Goal: Navigation & Orientation: Find specific page/section

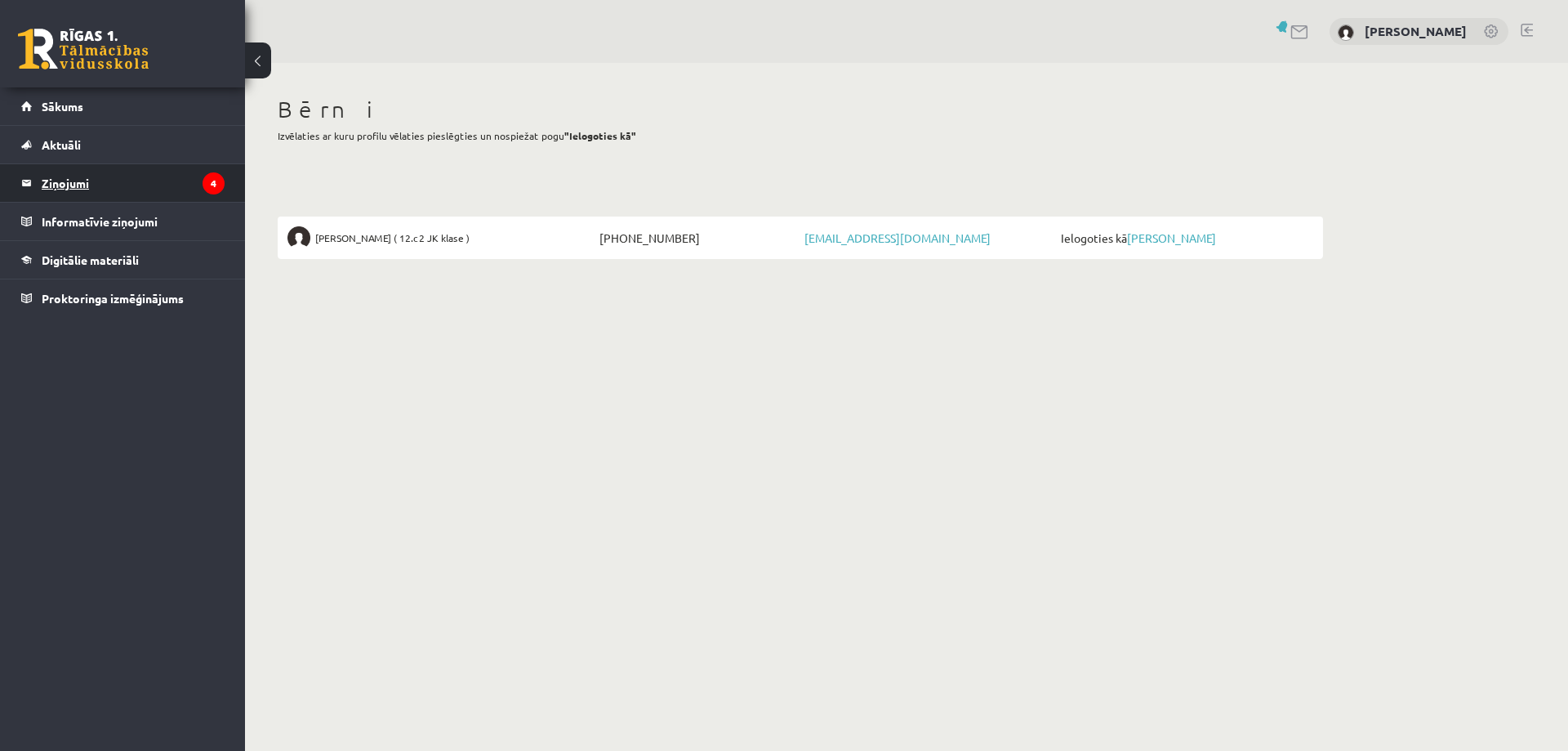
click at [59, 178] on legend "Ziņojumi 4" at bounding box center [133, 183] width 183 height 38
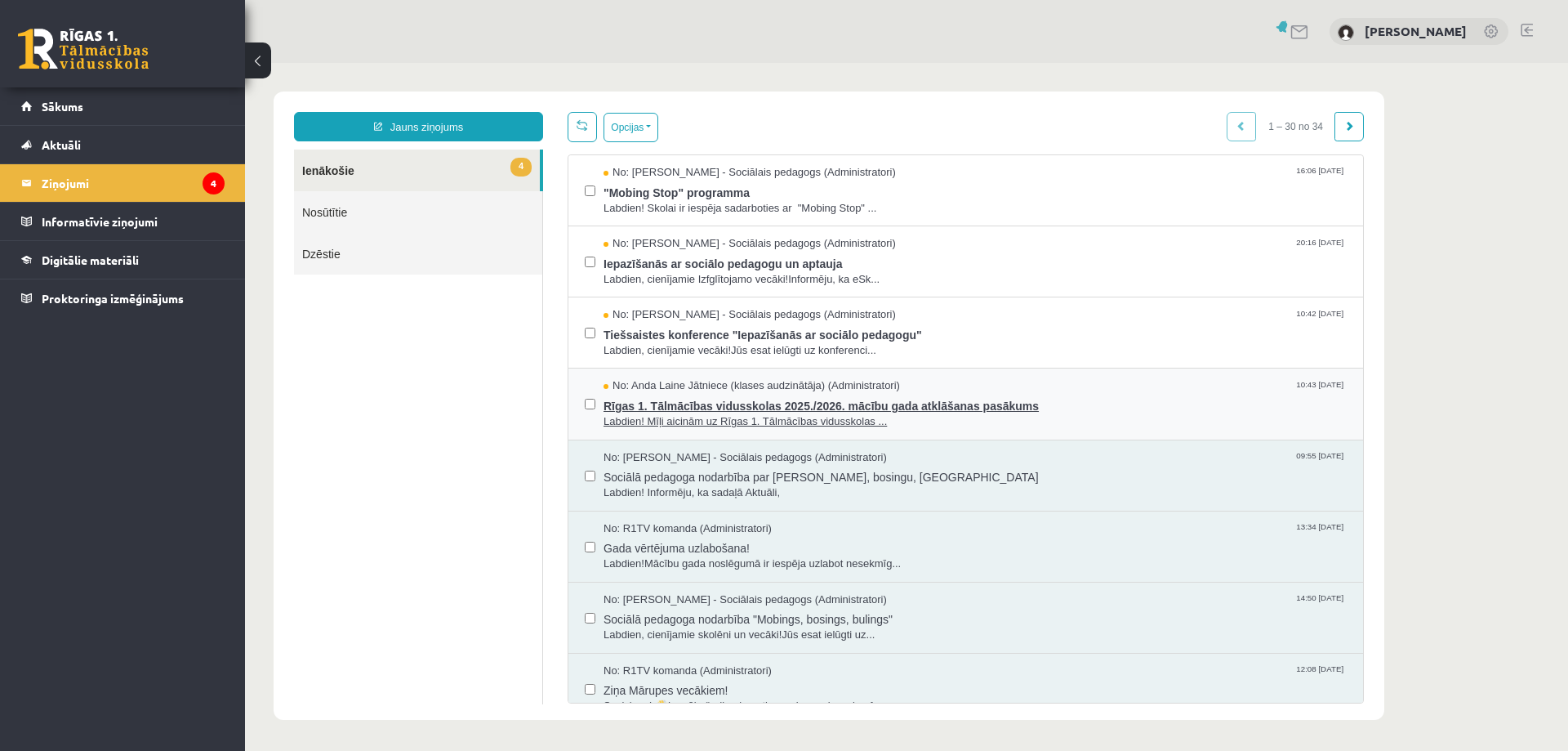
click at [869, 416] on span "Labdien! Mīļi aicinām uz Rīgas 1. Tālmācības vidusskolas ..." at bounding box center [975, 421] width 744 height 16
click at [707, 399] on span "Rīgas 1. Tālmācības vidusskolas 2025./2026. mācību gada atklāšanas pasākums" at bounding box center [975, 404] width 744 height 20
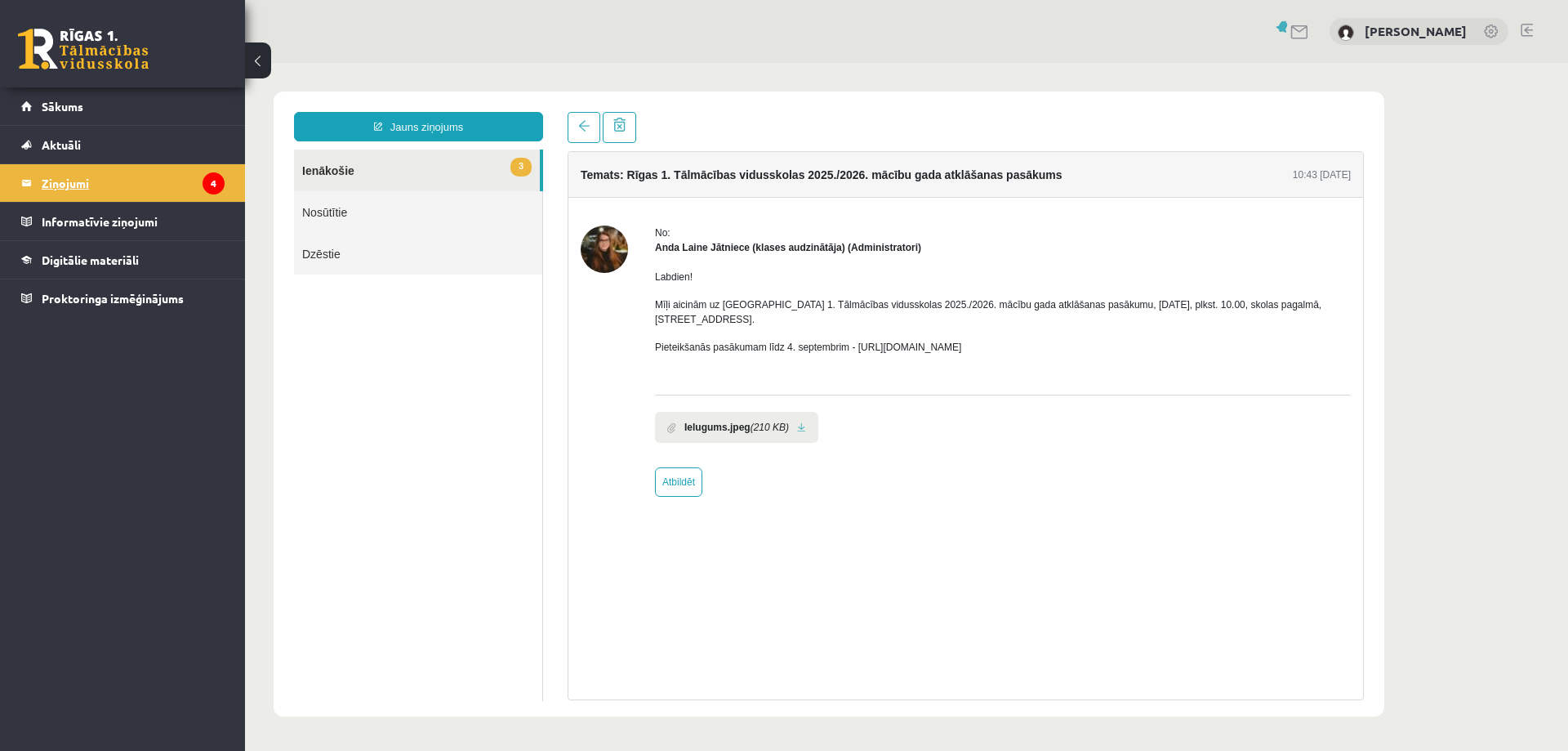
click at [117, 181] on legend "Ziņojumi 4" at bounding box center [133, 183] width 183 height 38
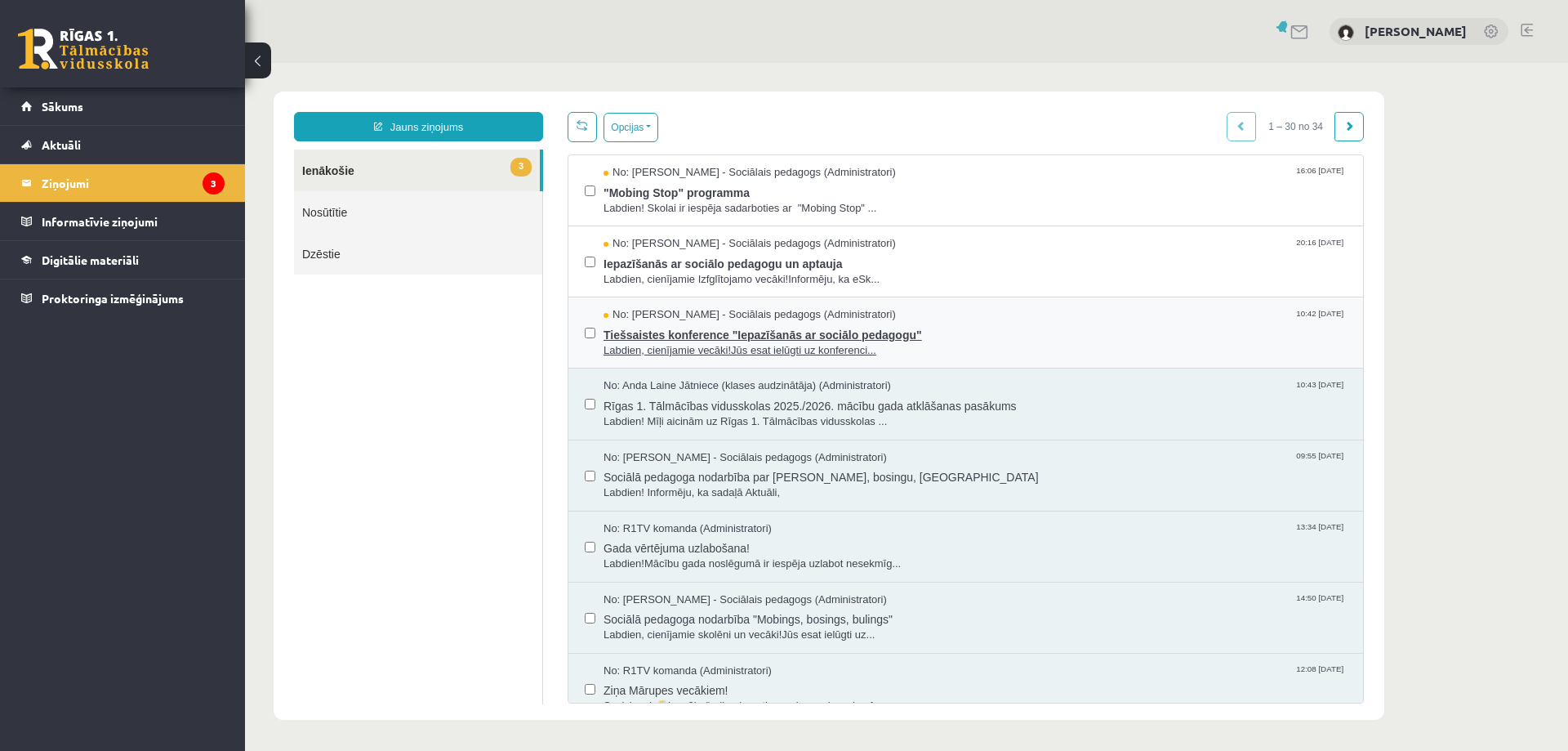
click at [723, 329] on span "Tiešsaistes konference "Iepazīšanās ar sociālo pedagogu"" at bounding box center [975, 333] width 744 height 20
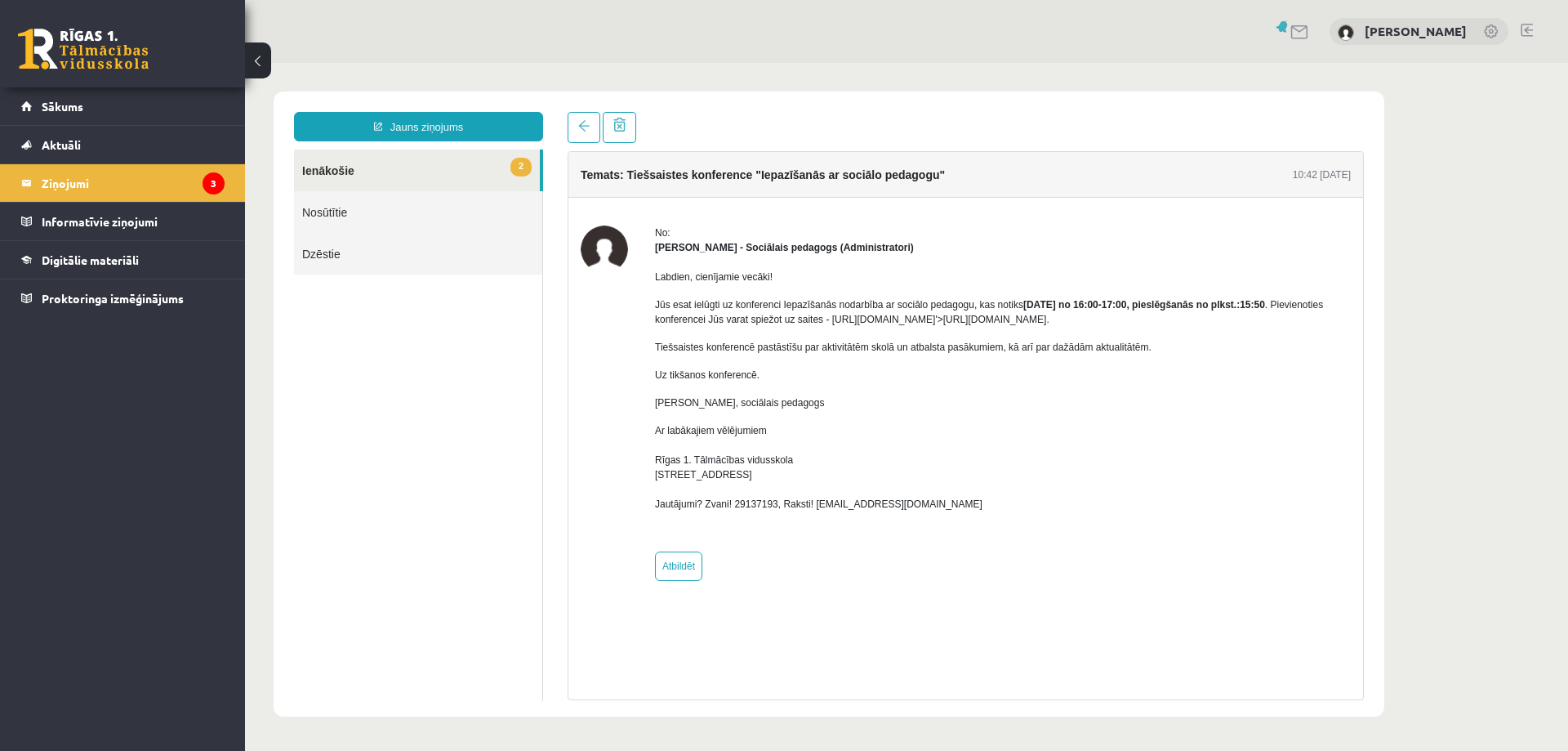
drag, startPoint x: 1213, startPoint y: 322, endPoint x: 829, endPoint y: 315, distance: 384.1
click at [829, 315] on p "Jūs esat ielūgti uz konferenci Iepazīšanās nodarbība ar sociālo pedagogu, kas n…" at bounding box center [1003, 311] width 696 height 29
copy p "https://eskola.r1tv.lv/conferences/5020/join'>https://eskola.r1tv.lv/conference…"
click at [88, 180] on legend "Ziņojumi 3" at bounding box center [133, 183] width 183 height 38
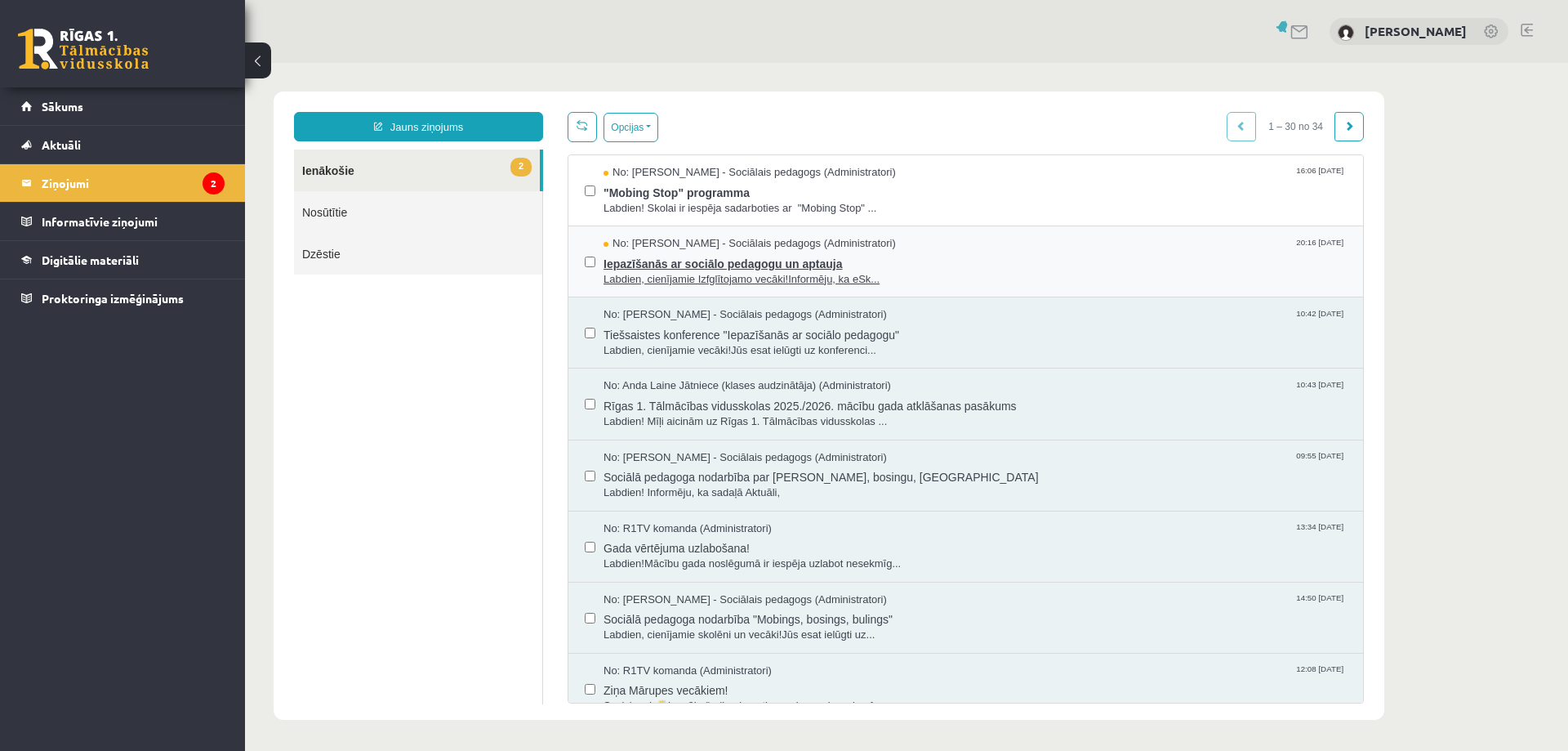
click at [799, 272] on span "Labdien, cienījamie Izfglītojamo vecāki!Informēju, ka eSk..." at bounding box center [975, 280] width 744 height 16
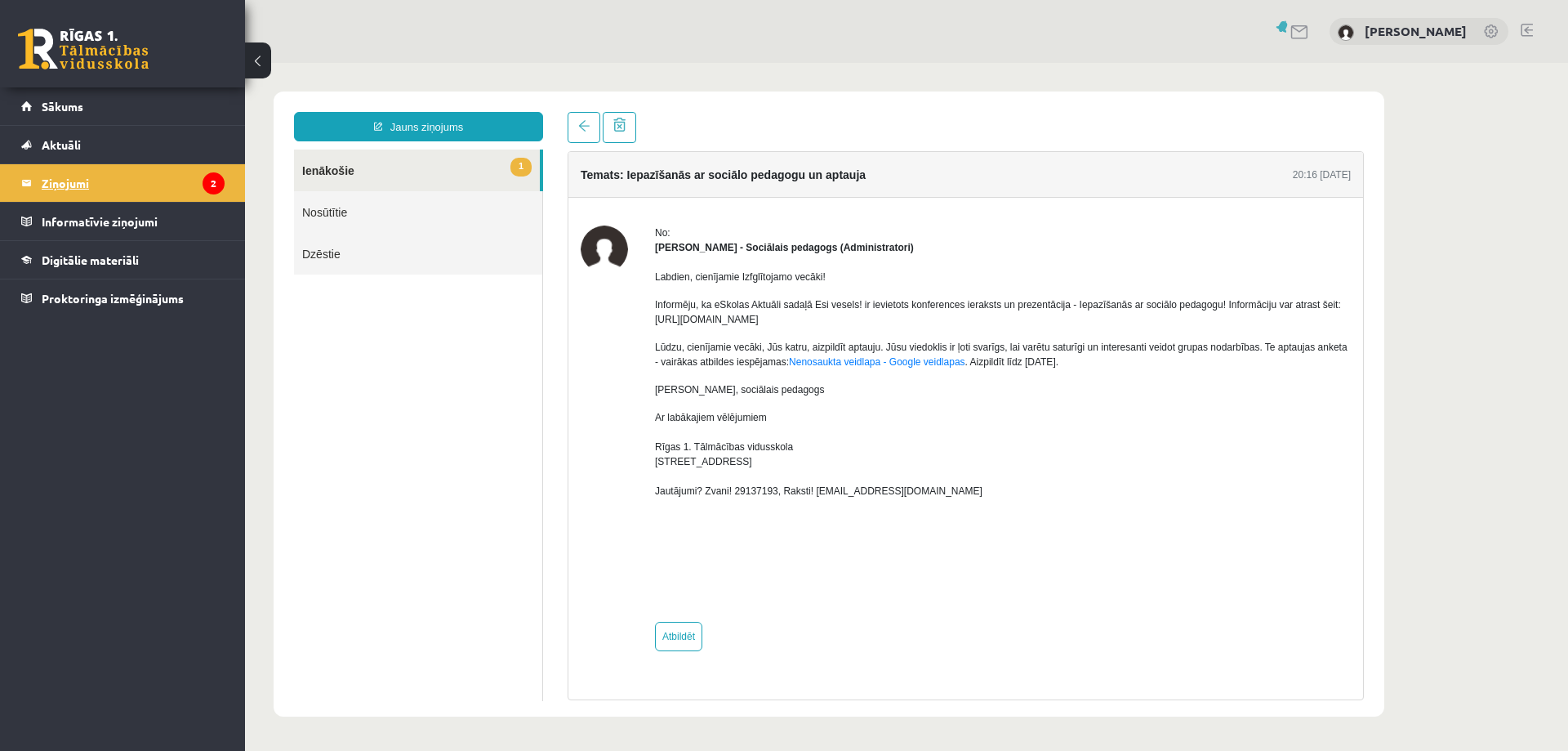
click at [81, 185] on legend "Ziņojumi 2" at bounding box center [133, 183] width 183 height 38
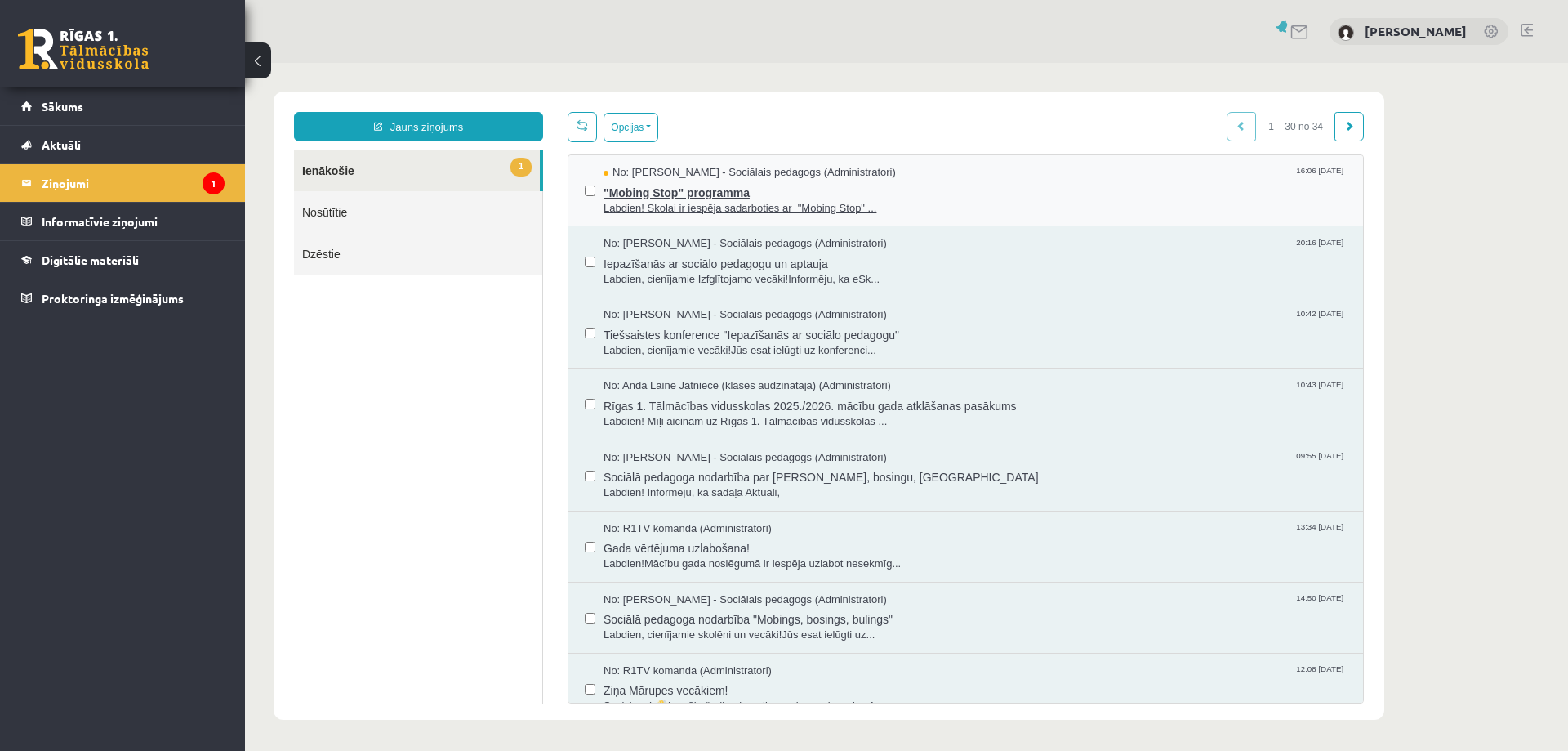
click at [704, 189] on span ""Mobing Stop" programma" at bounding box center [975, 190] width 744 height 20
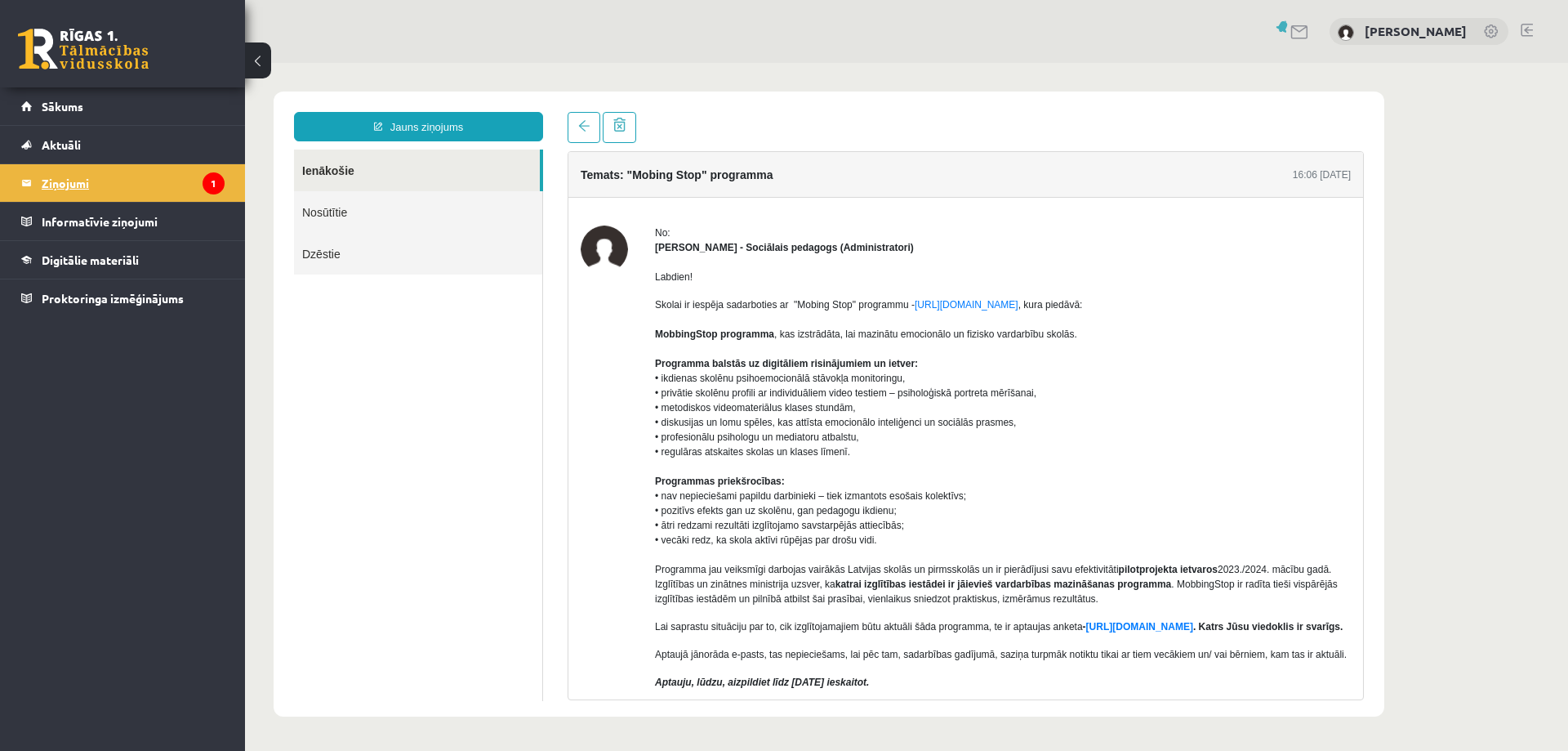
drag, startPoint x: 48, startPoint y: 170, endPoint x: 60, endPoint y: 174, distance: 12.6
click at [51, 170] on legend "Ziņojumi 1" at bounding box center [133, 183] width 183 height 38
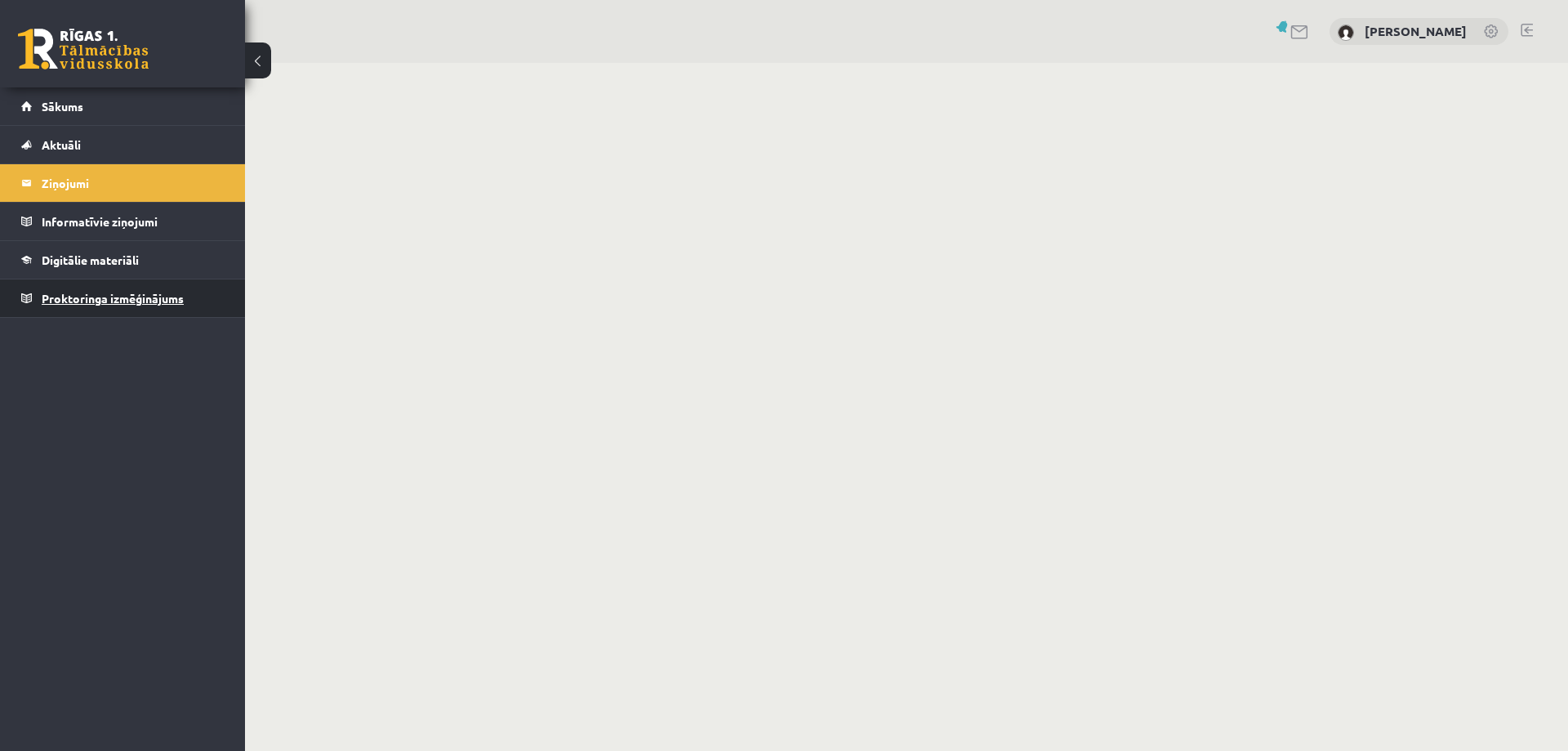
click at [81, 297] on span "Proktoringa izmēģinājums" at bounding box center [113, 298] width 142 height 15
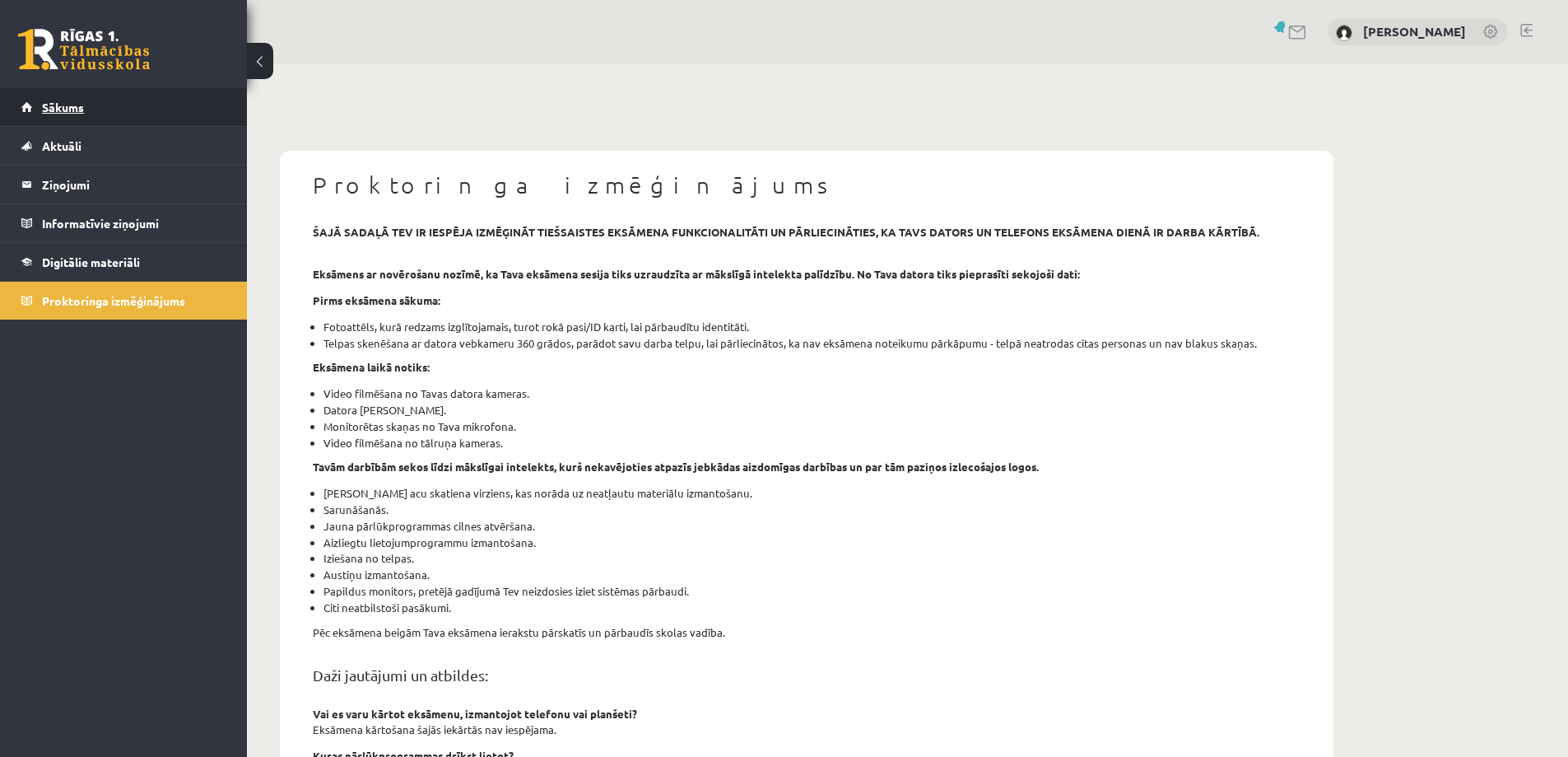
click at [77, 93] on link "Sākums" at bounding box center [124, 107] width 205 height 38
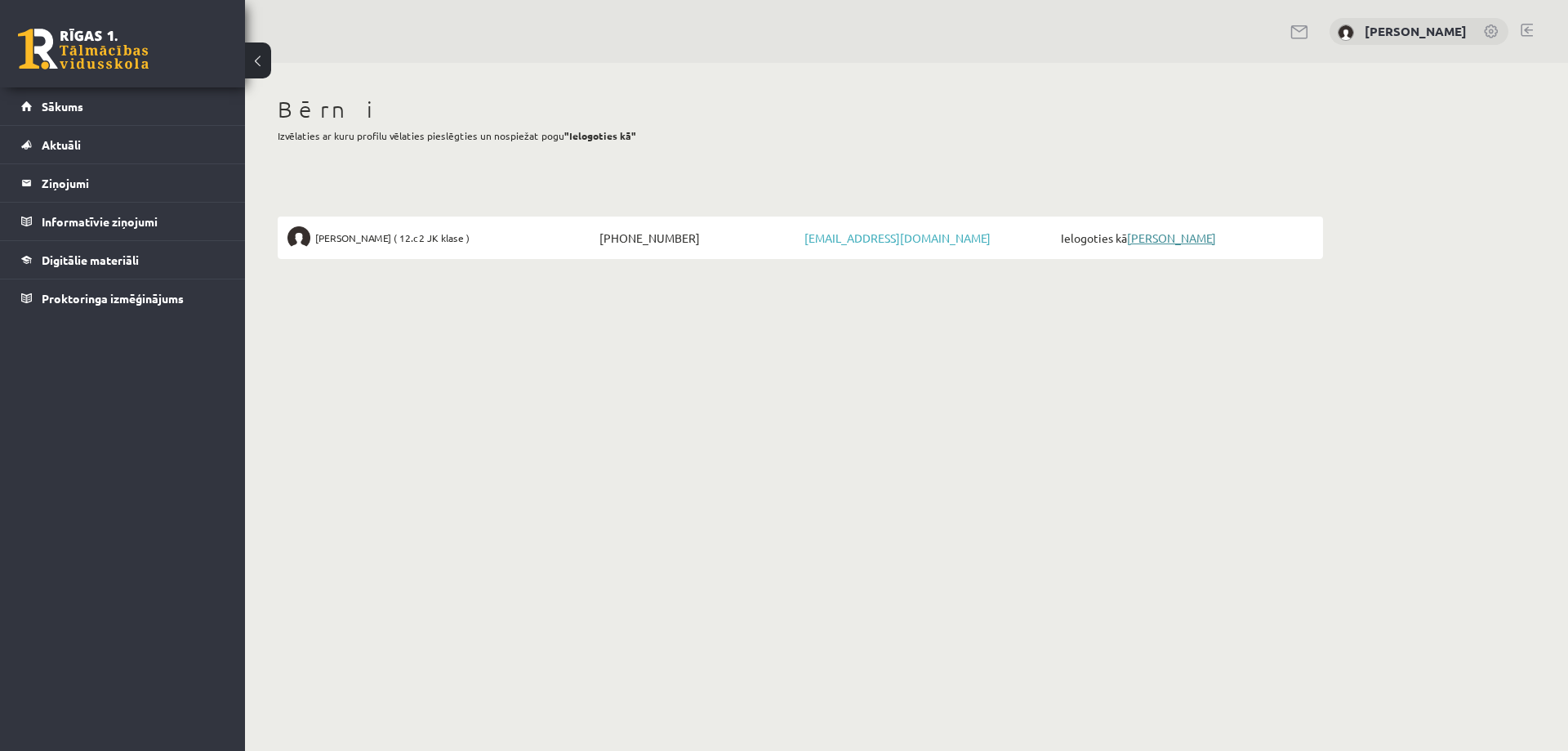
click at [1200, 234] on link "[PERSON_NAME]" at bounding box center [1172, 238] width 89 height 15
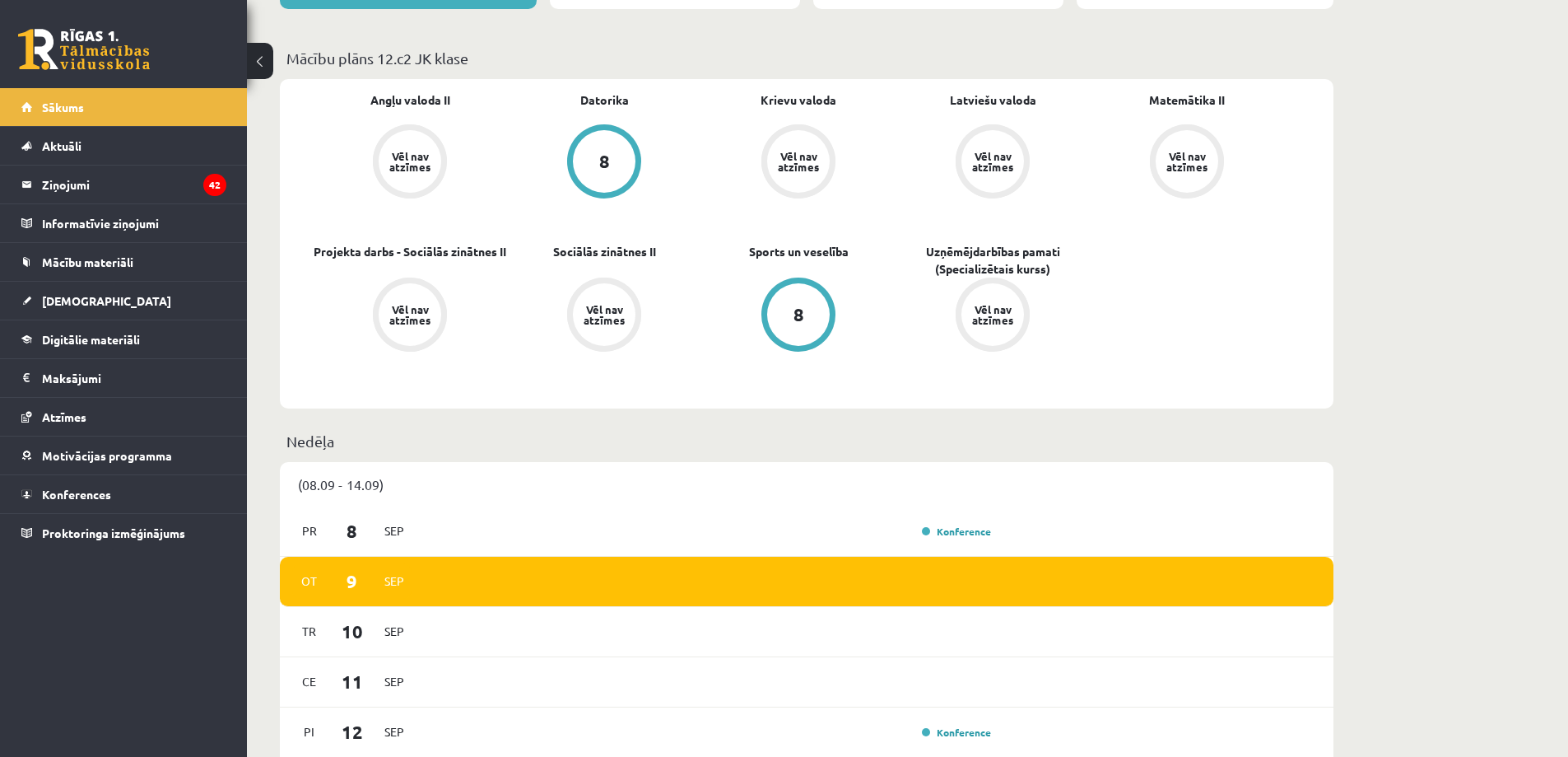
scroll to position [659, 0]
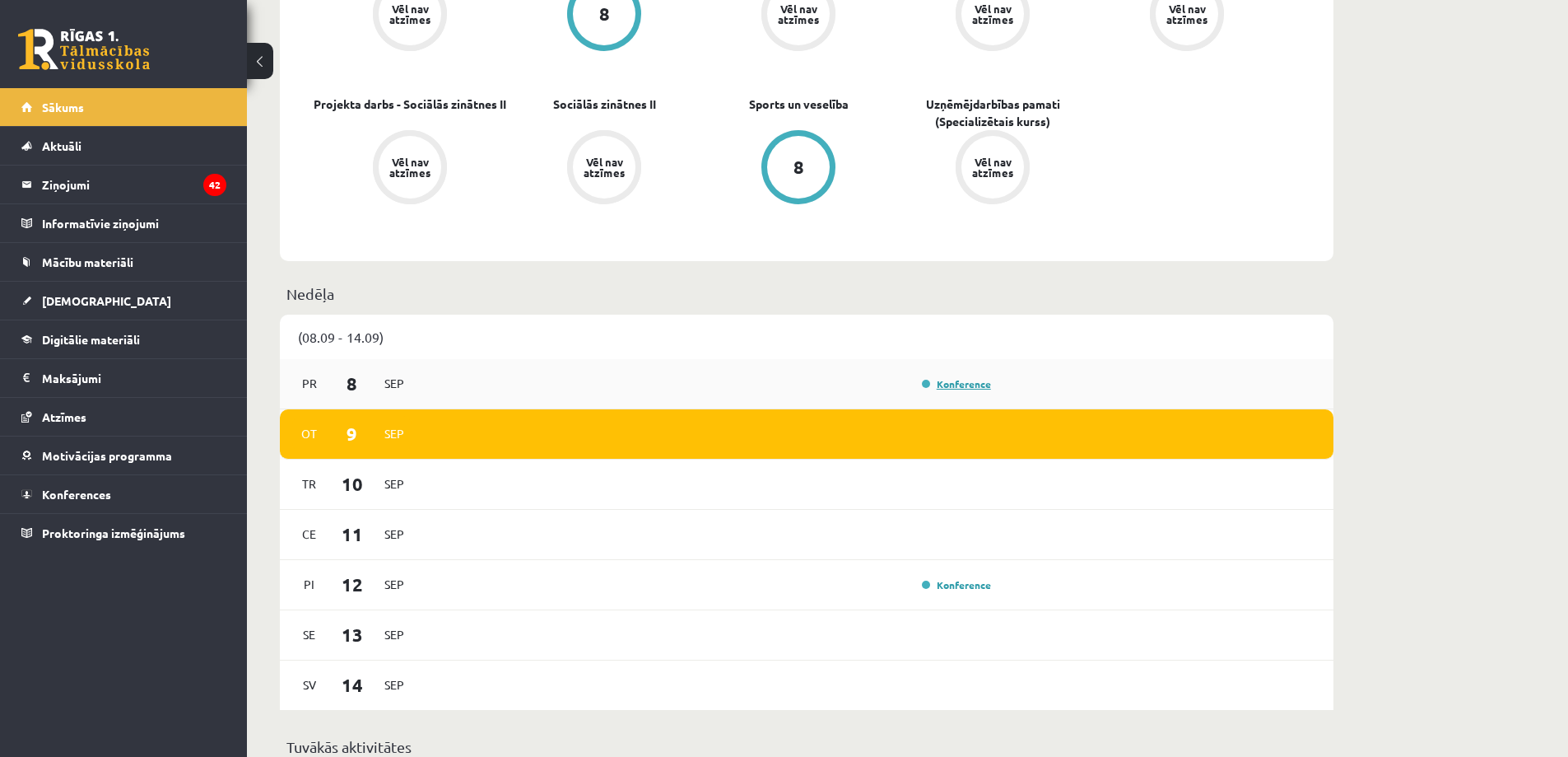
click at [978, 383] on link "Konference" at bounding box center [956, 384] width 69 height 13
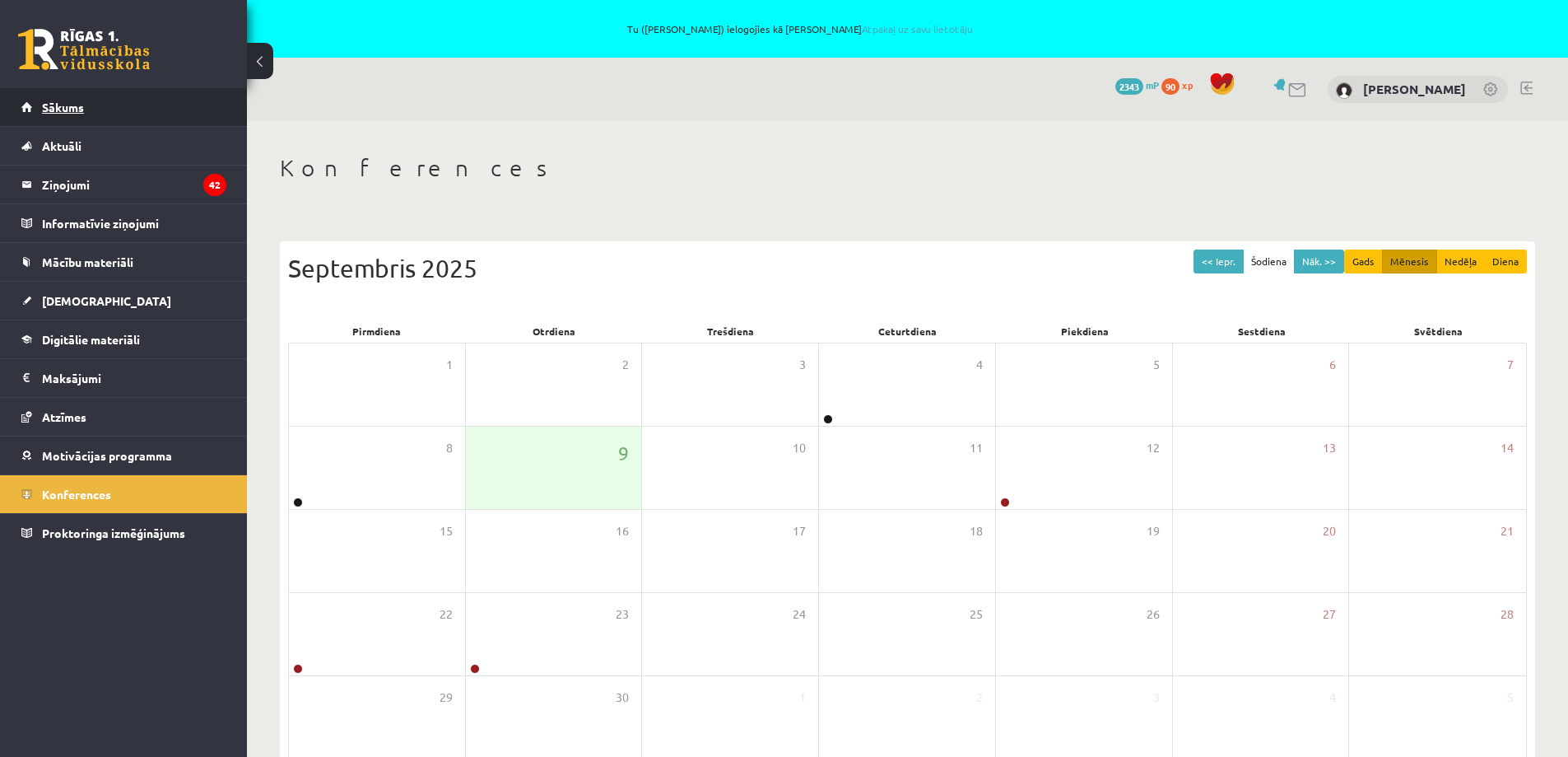
click at [106, 108] on link "Sākums" at bounding box center [124, 107] width 205 height 38
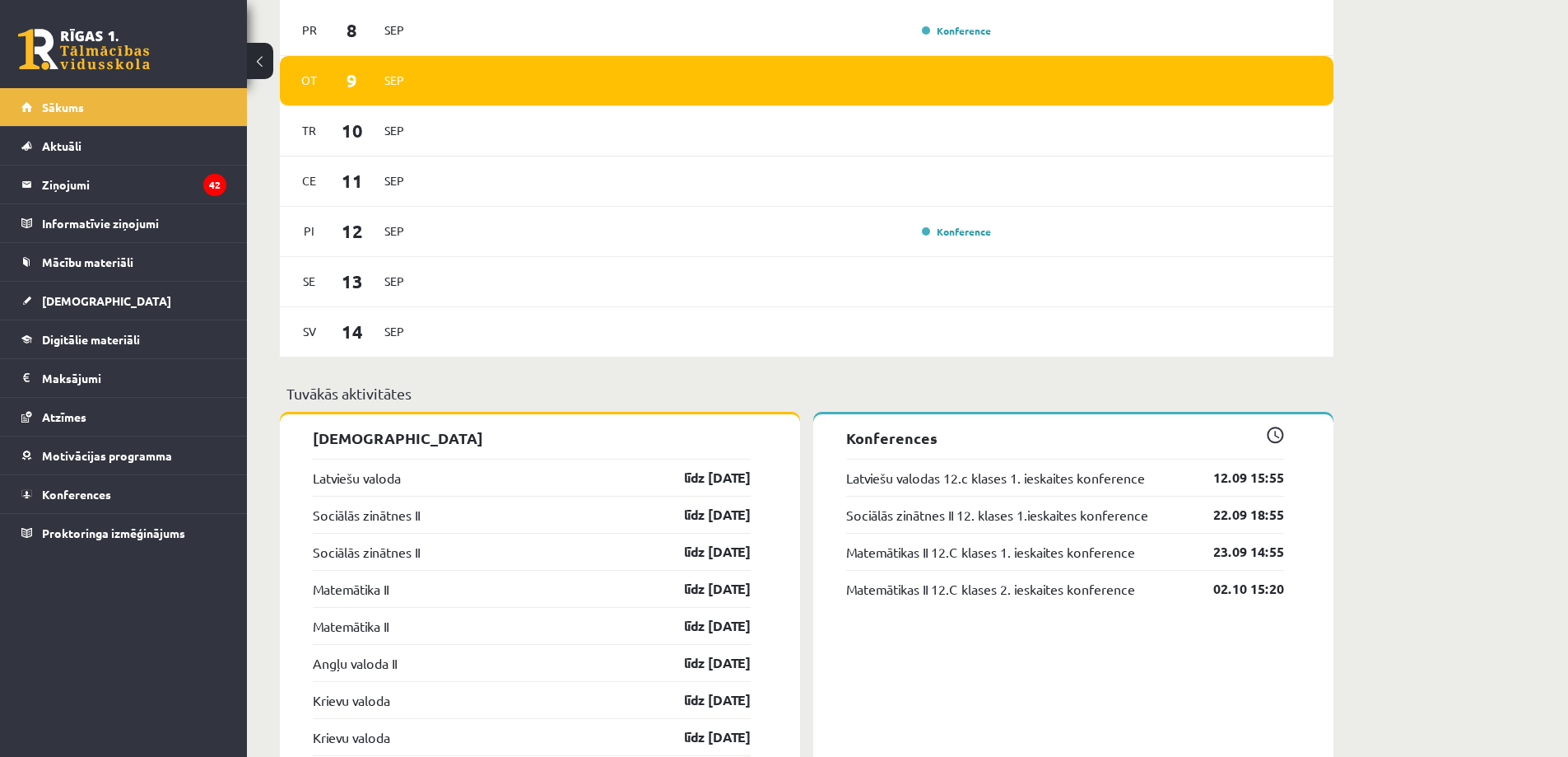
scroll to position [1152, 0]
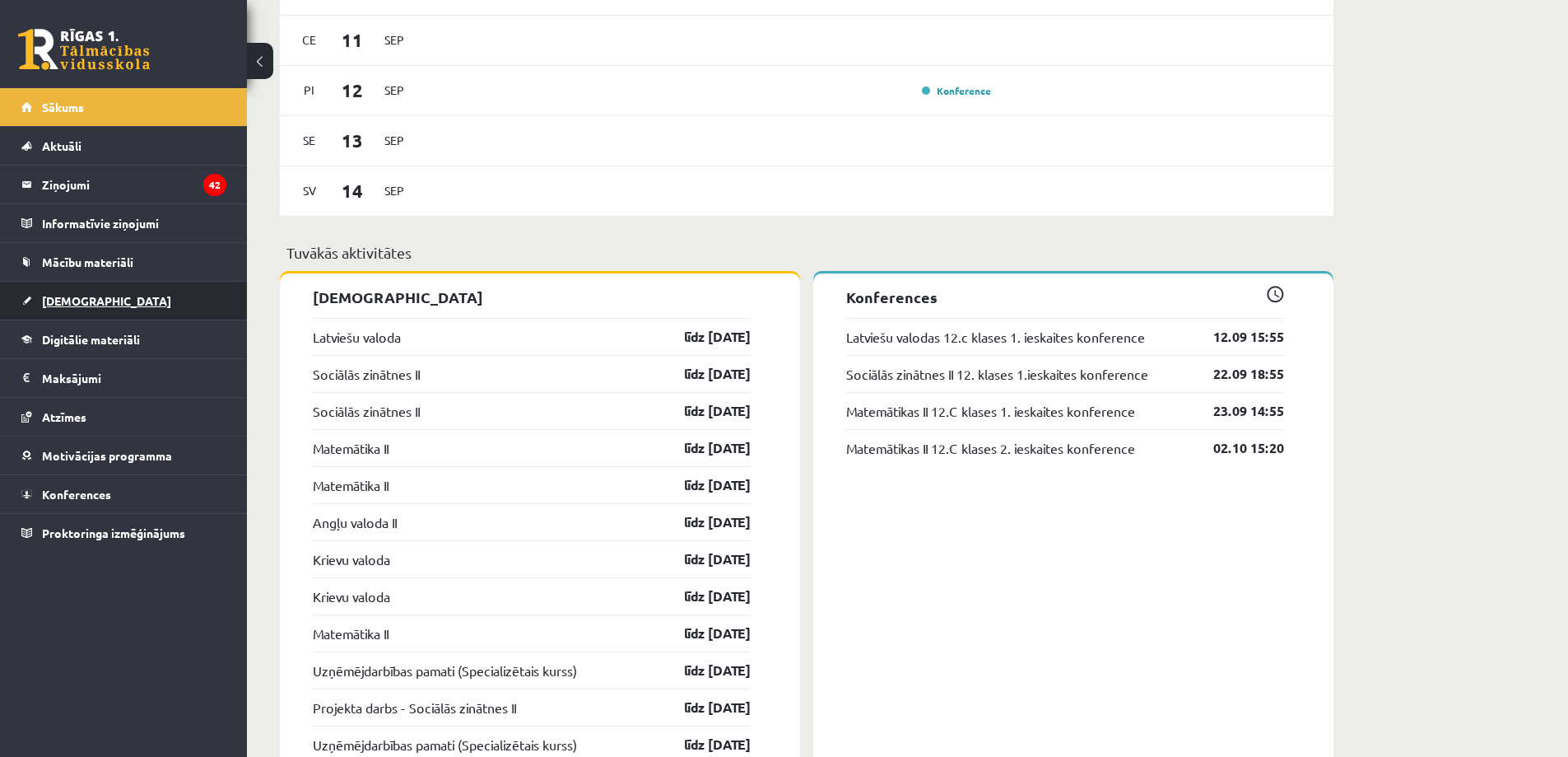
click at [105, 296] on link "[DEMOGRAPHIC_DATA]" at bounding box center [124, 300] width 205 height 38
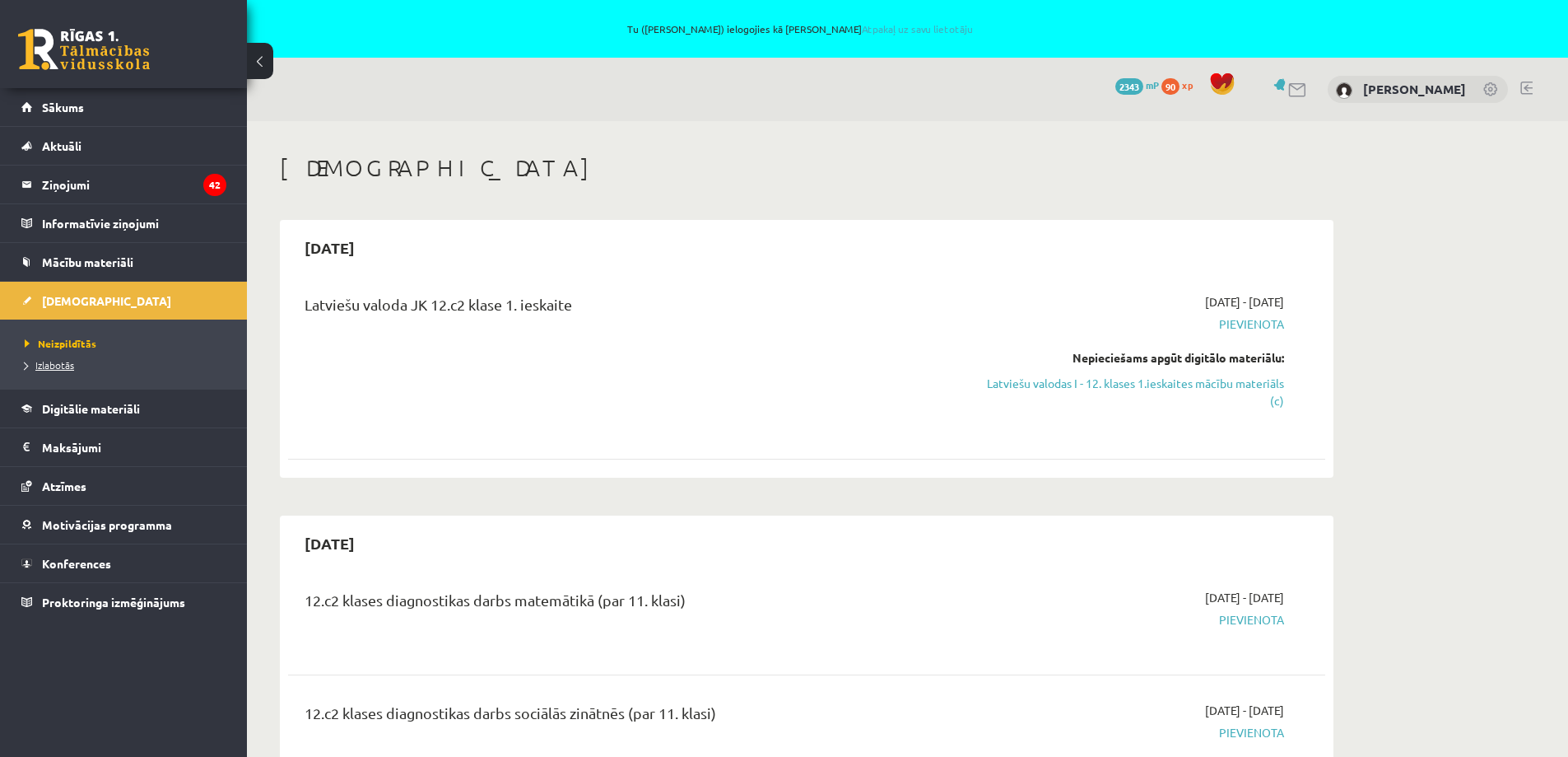
click at [40, 366] on span "Izlabotās" at bounding box center [49, 365] width 50 height 13
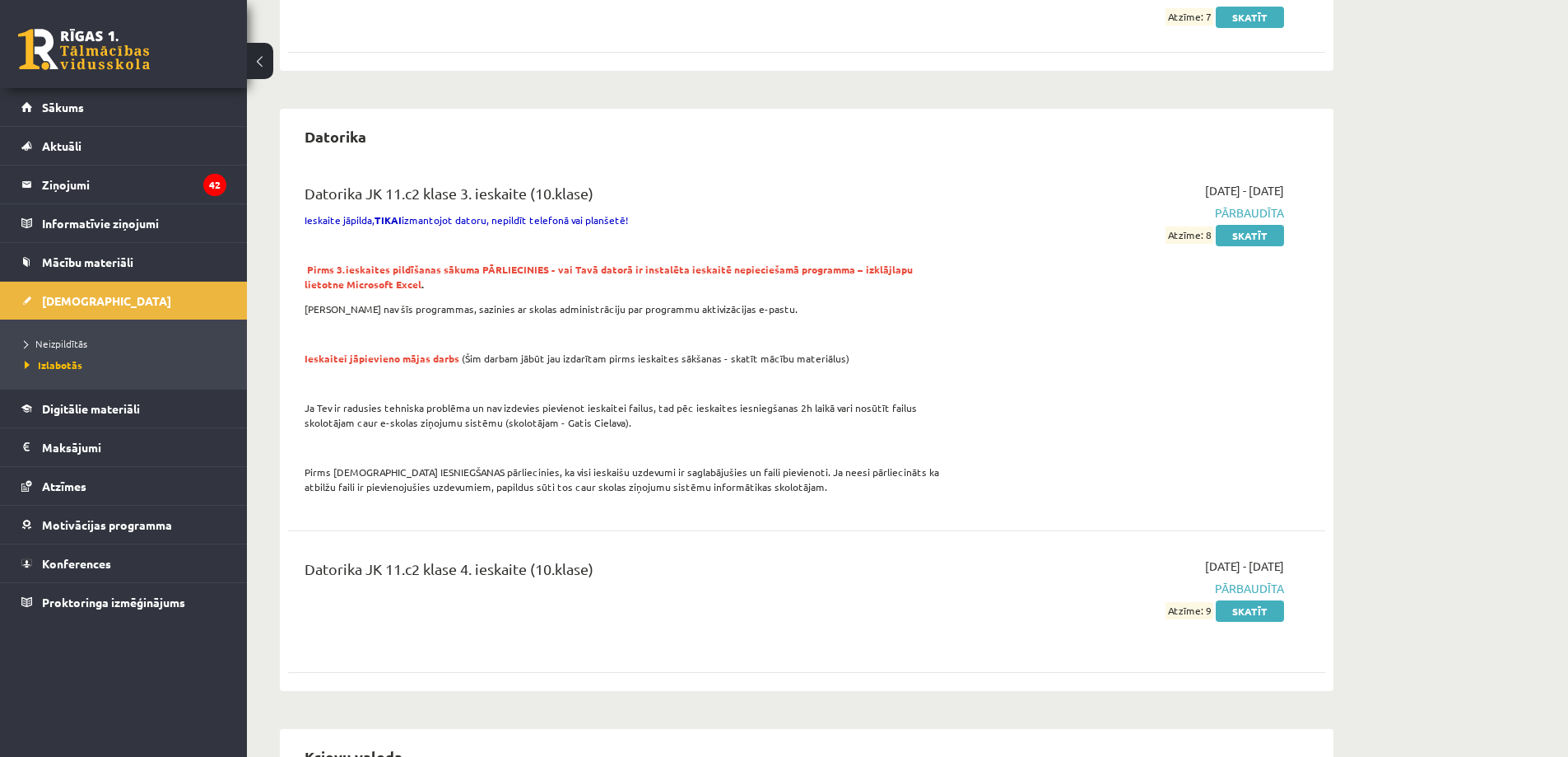
scroll to position [659, 0]
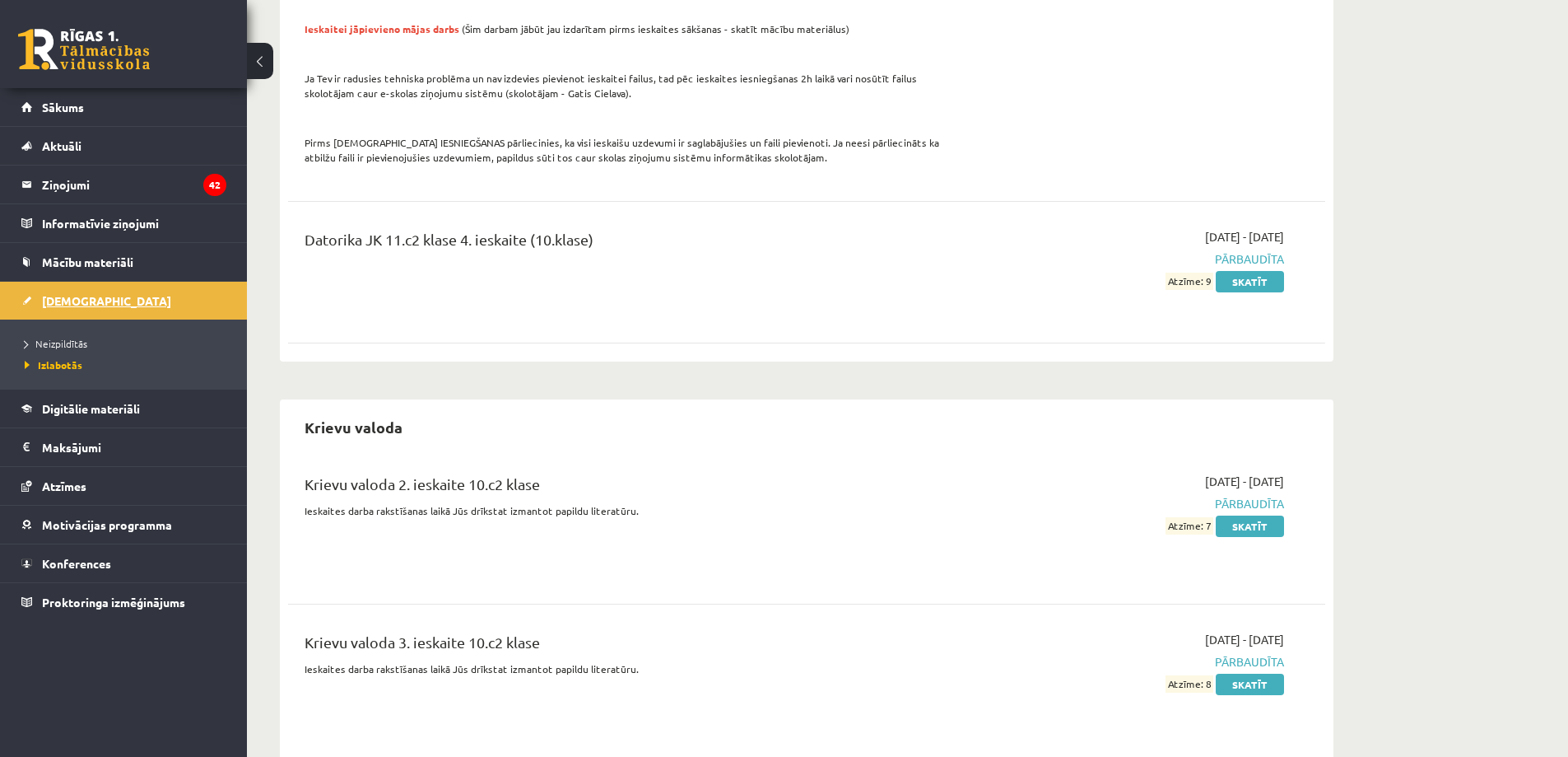
click at [31, 305] on link "[DEMOGRAPHIC_DATA]" at bounding box center [124, 300] width 205 height 38
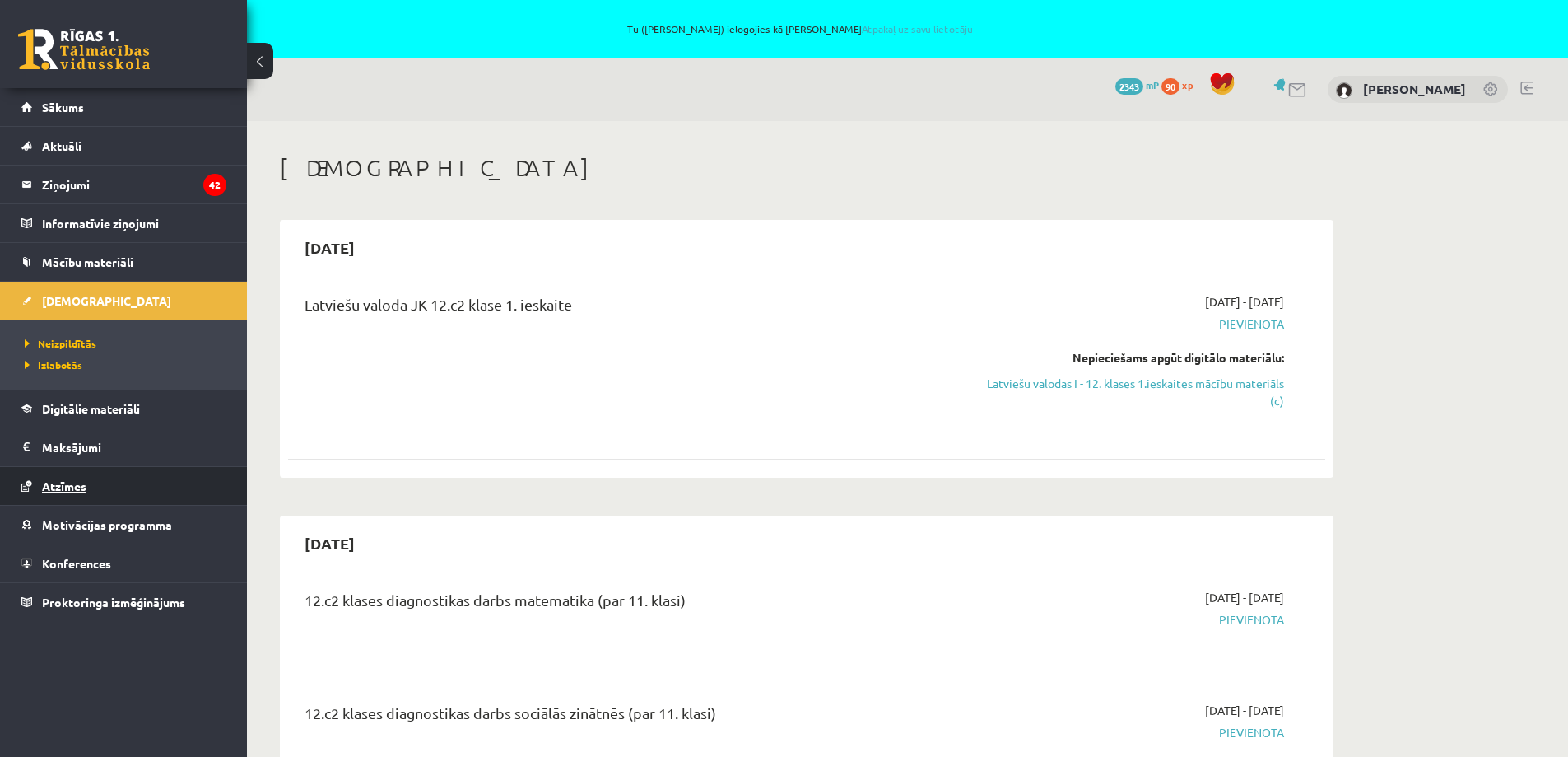
click at [73, 486] on span "Atzīmes" at bounding box center [64, 486] width 45 height 15
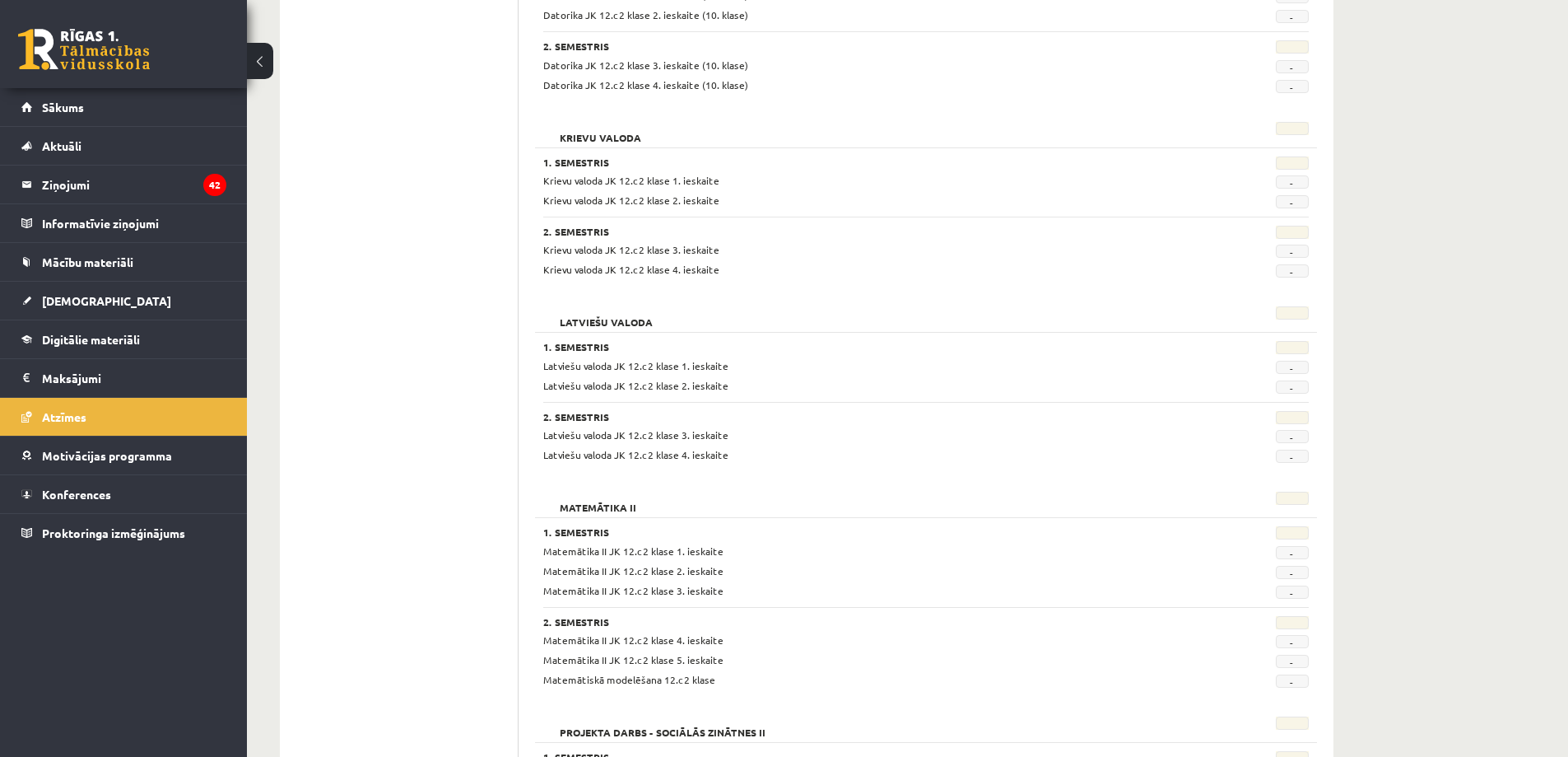
scroll to position [166, 0]
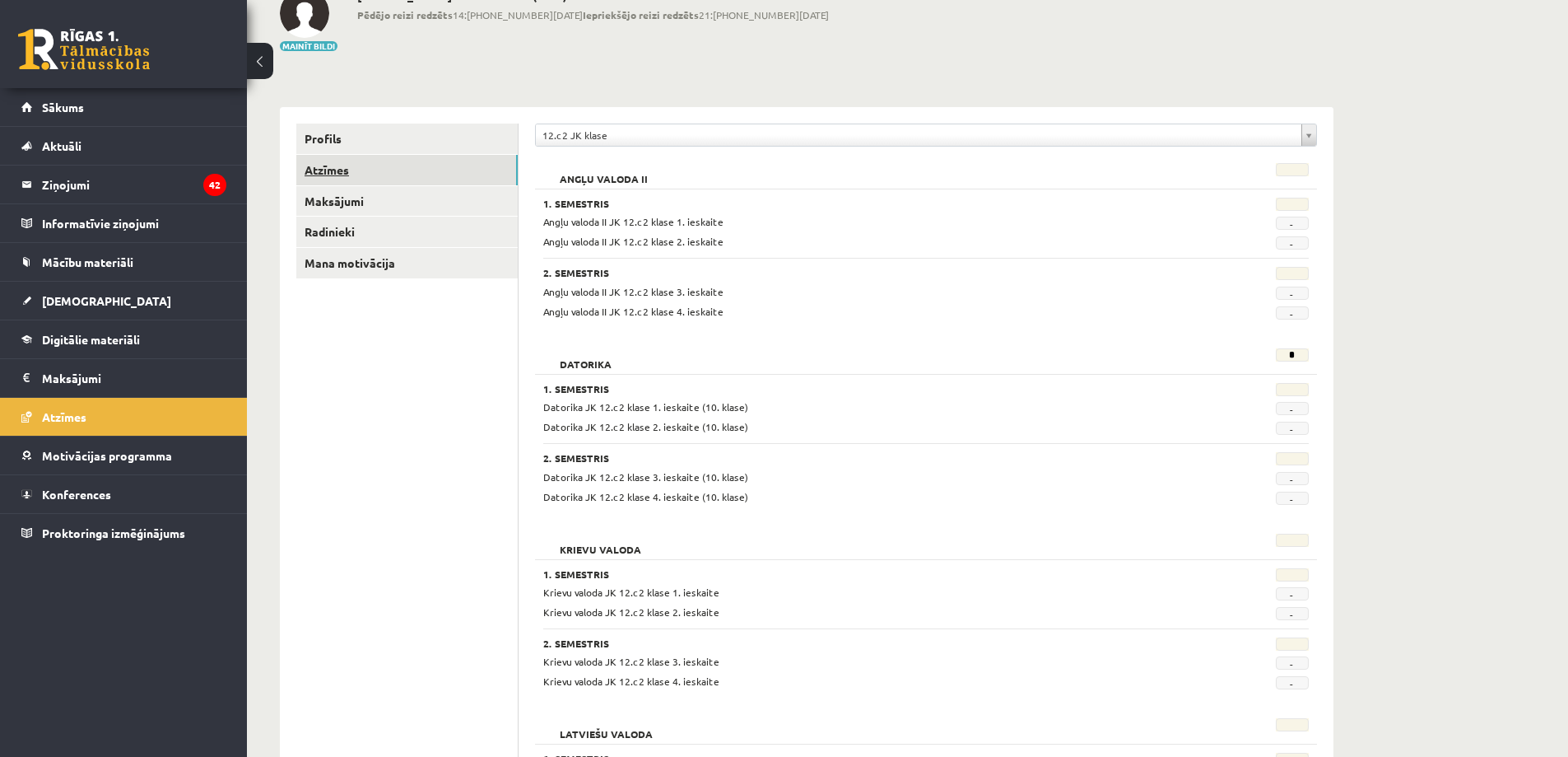
click at [320, 167] on link "Atzīmes" at bounding box center [406, 170] width 221 height 30
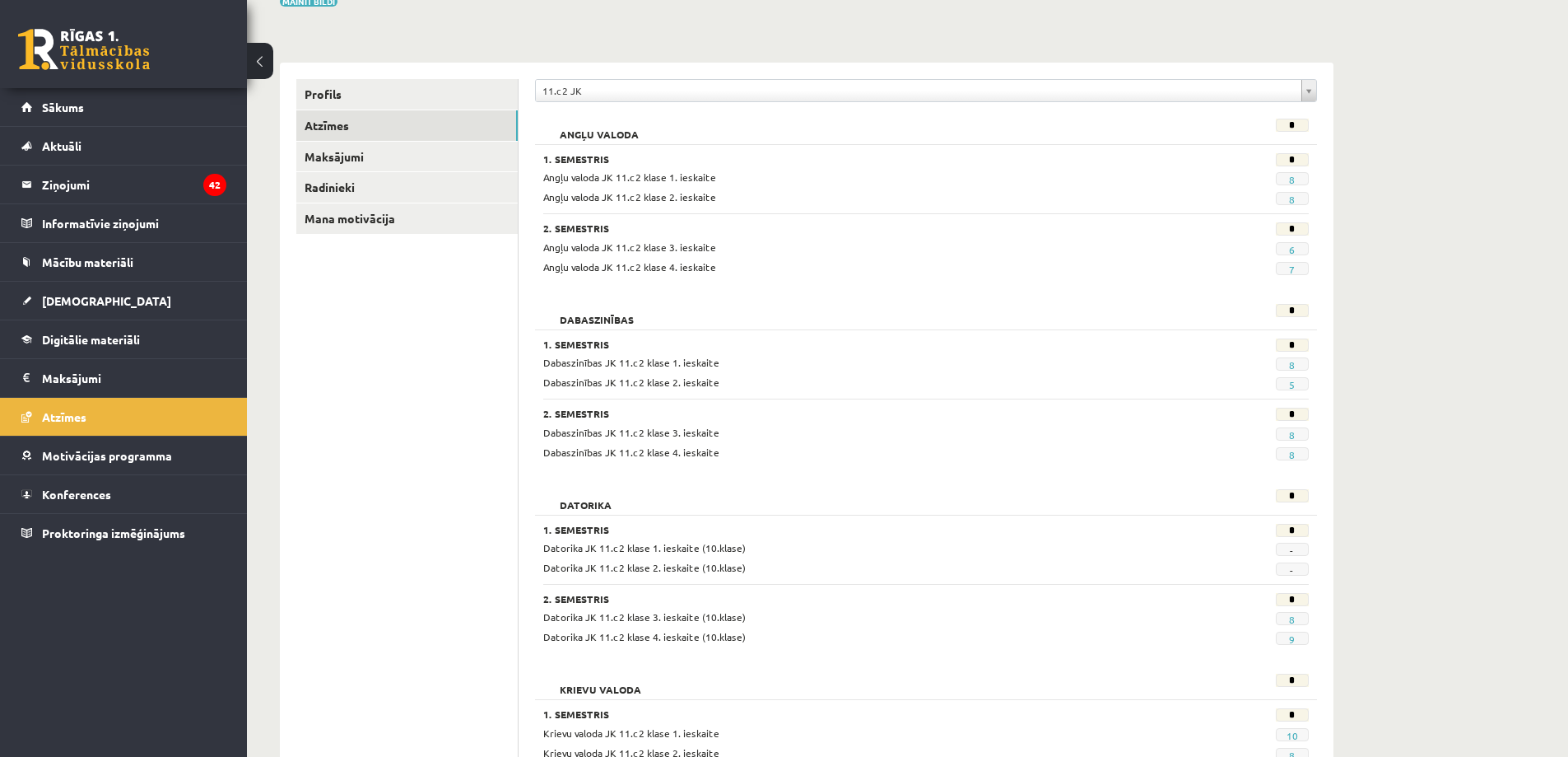
scroll to position [21, 0]
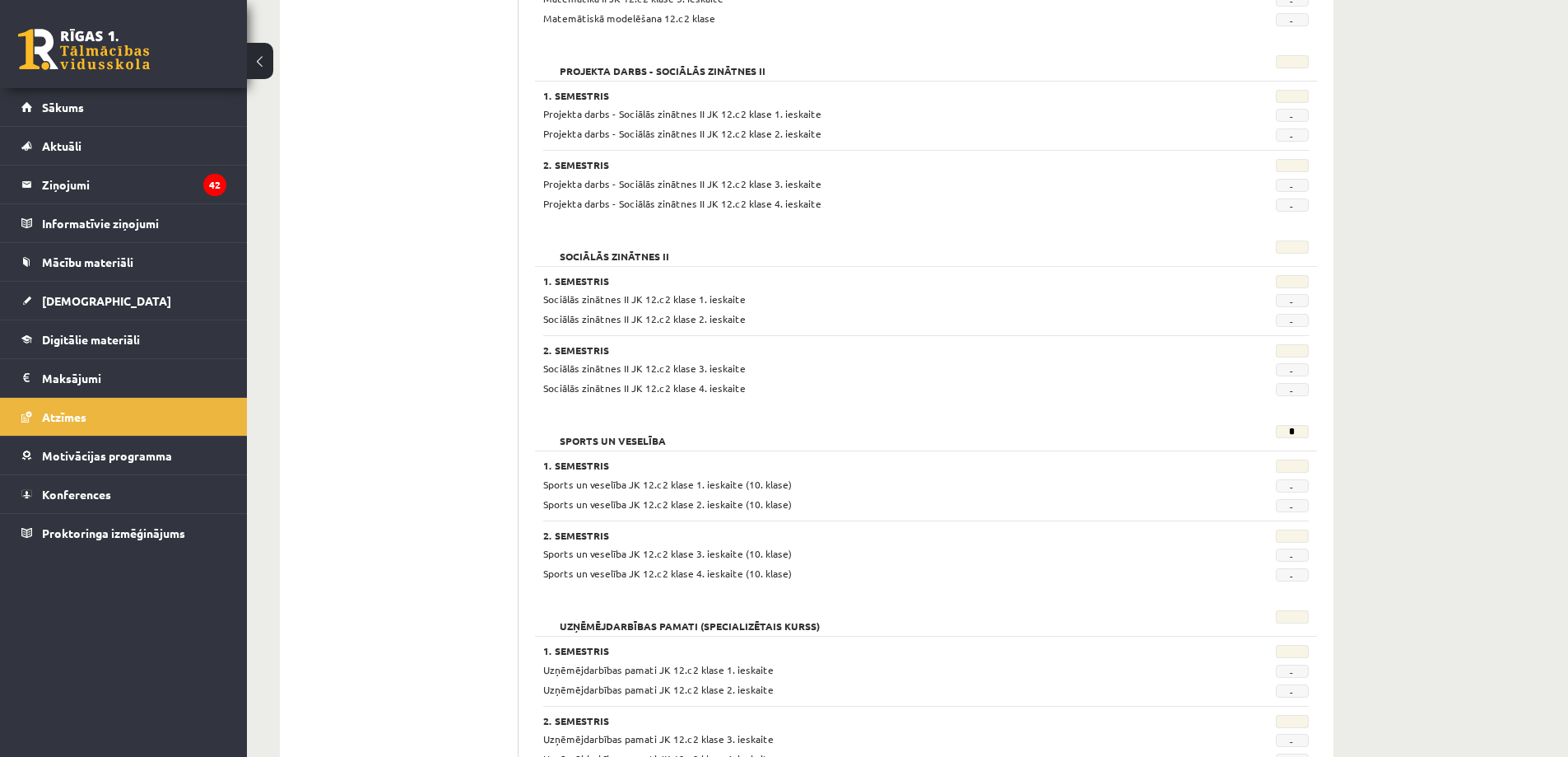
scroll to position [1318, 0]
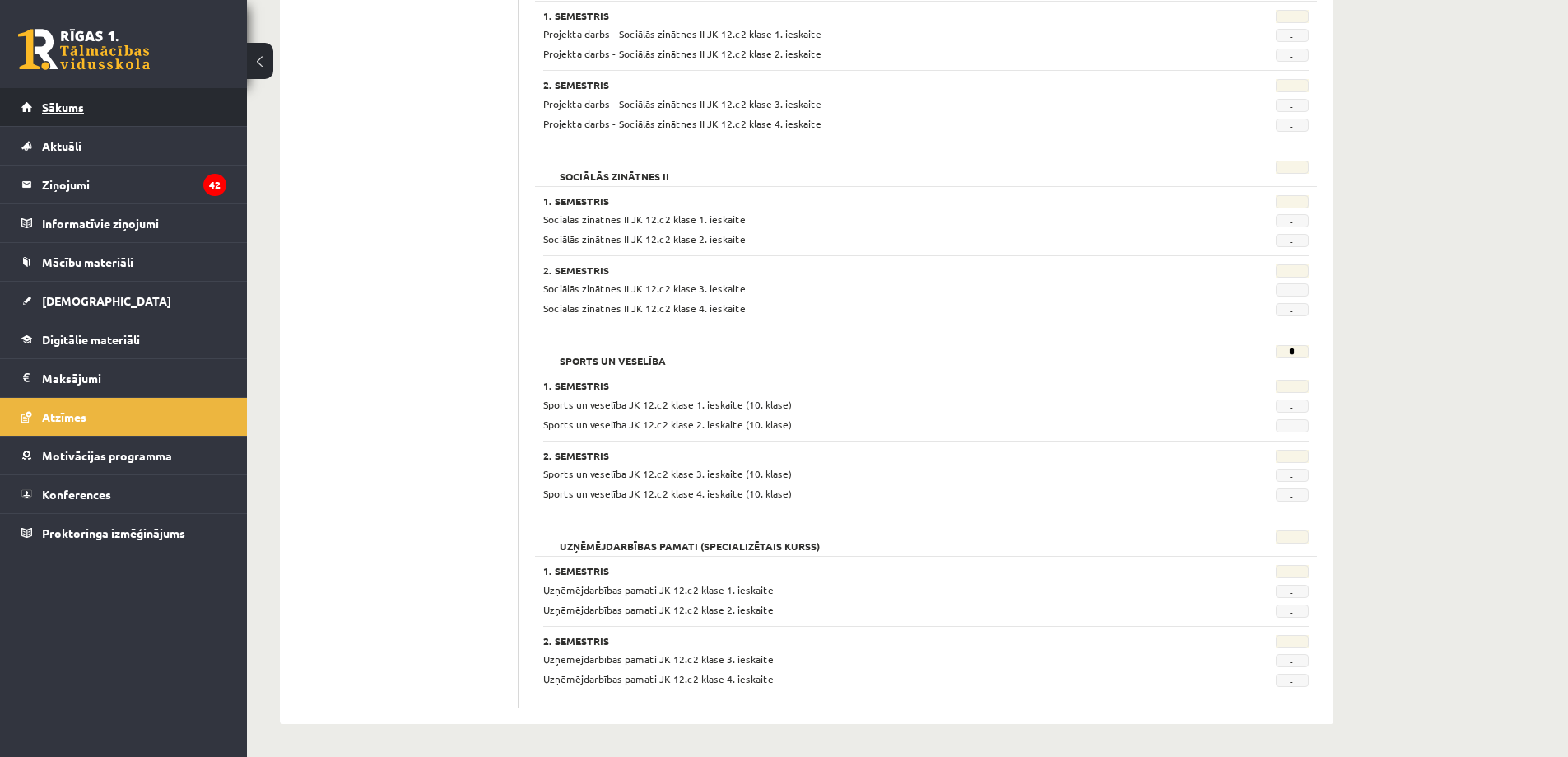
click at [71, 111] on span "Sākums" at bounding box center [63, 107] width 42 height 15
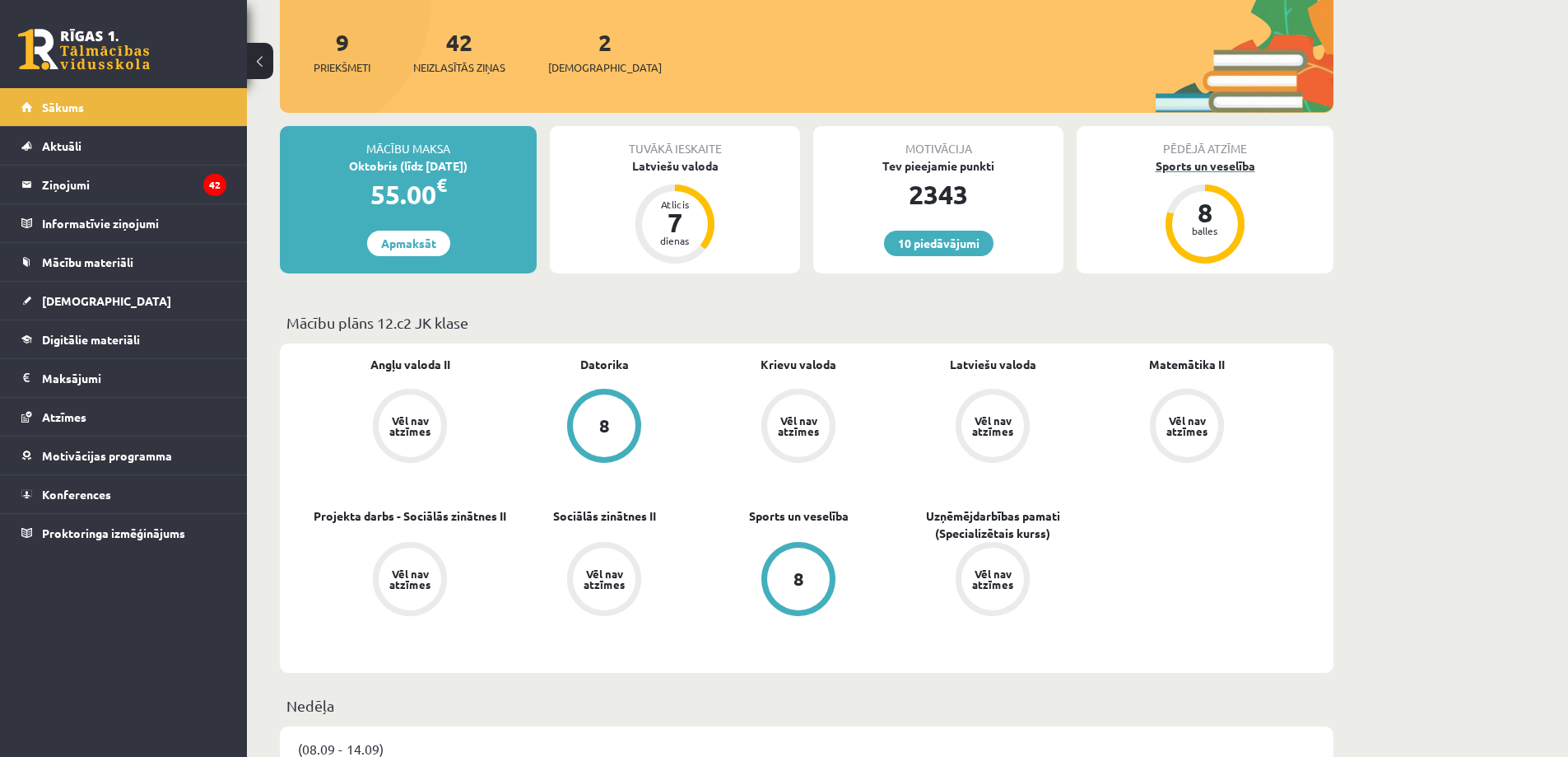
scroll to position [494, 0]
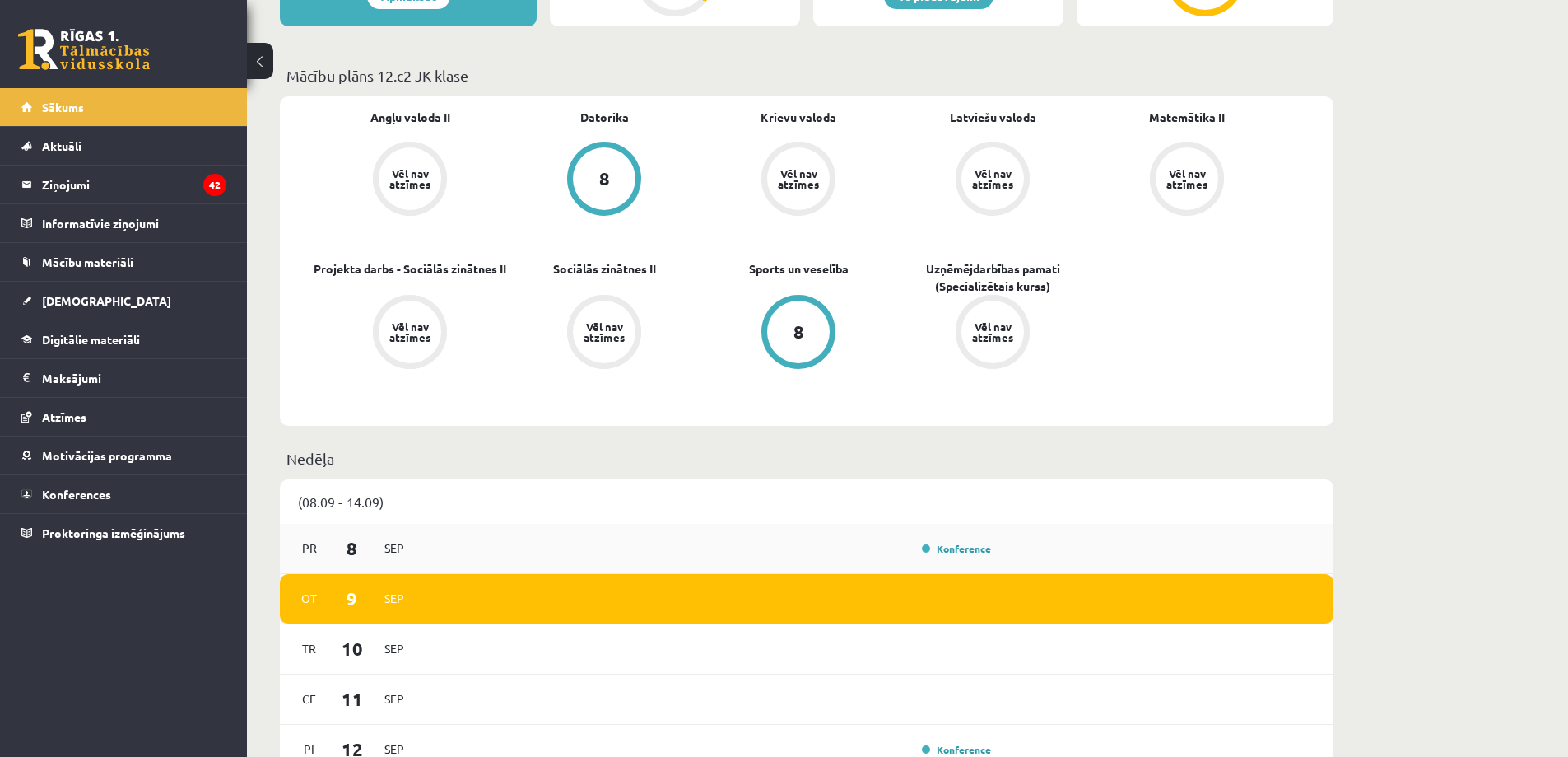
click at [976, 547] on link "Konference" at bounding box center [956, 548] width 69 height 13
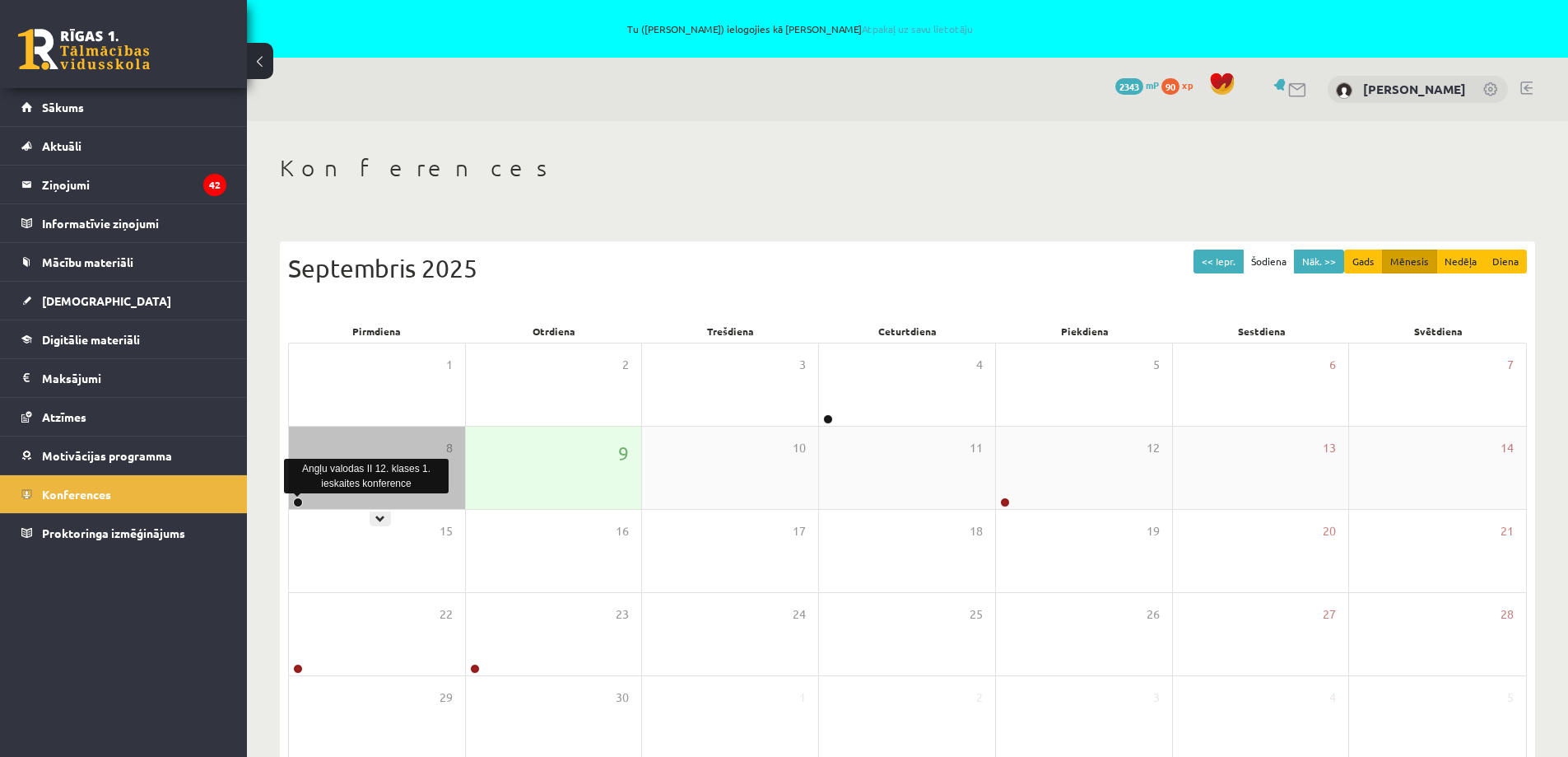
click at [299, 502] on link at bounding box center [298, 502] width 10 height 10
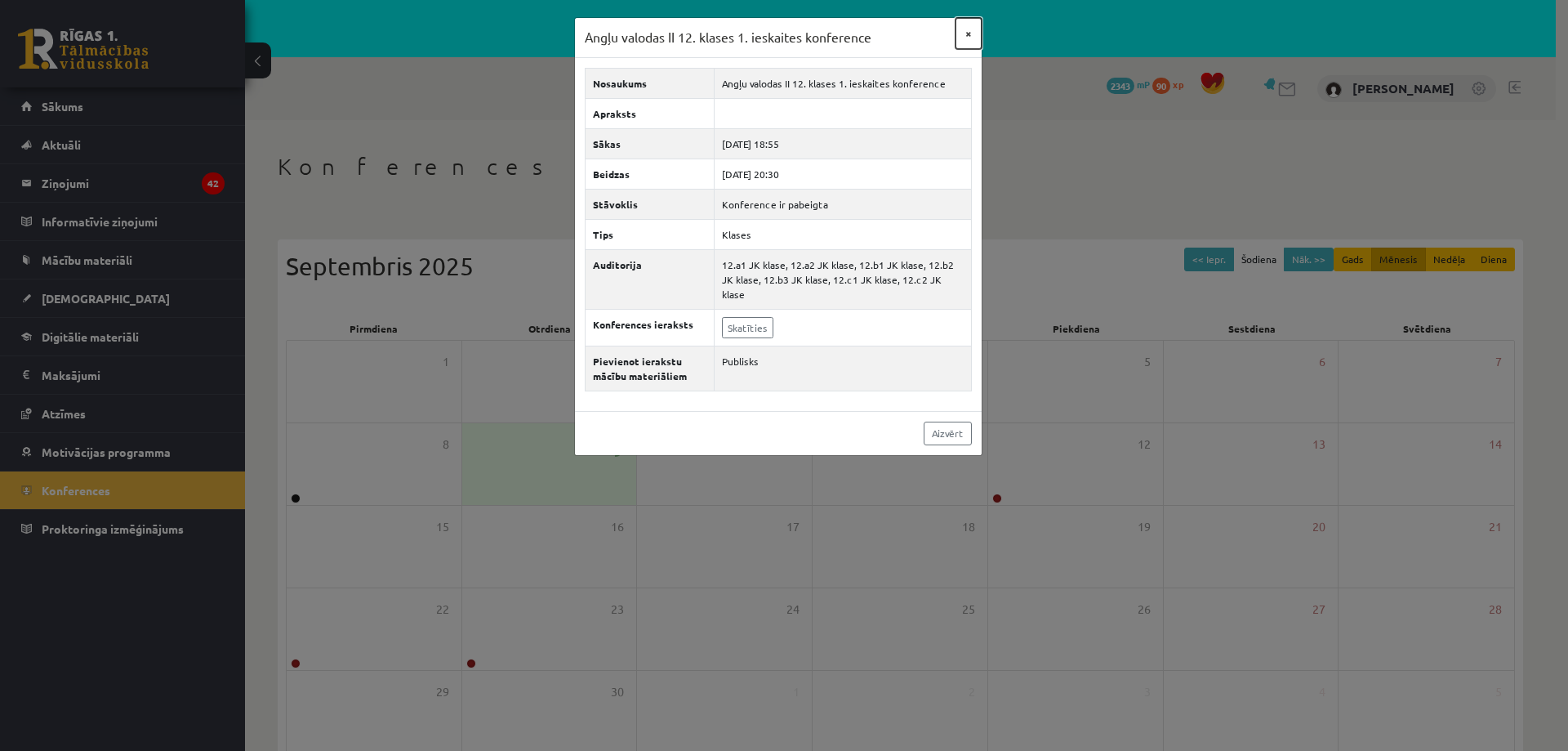
click at [968, 28] on button "×" at bounding box center [968, 33] width 26 height 31
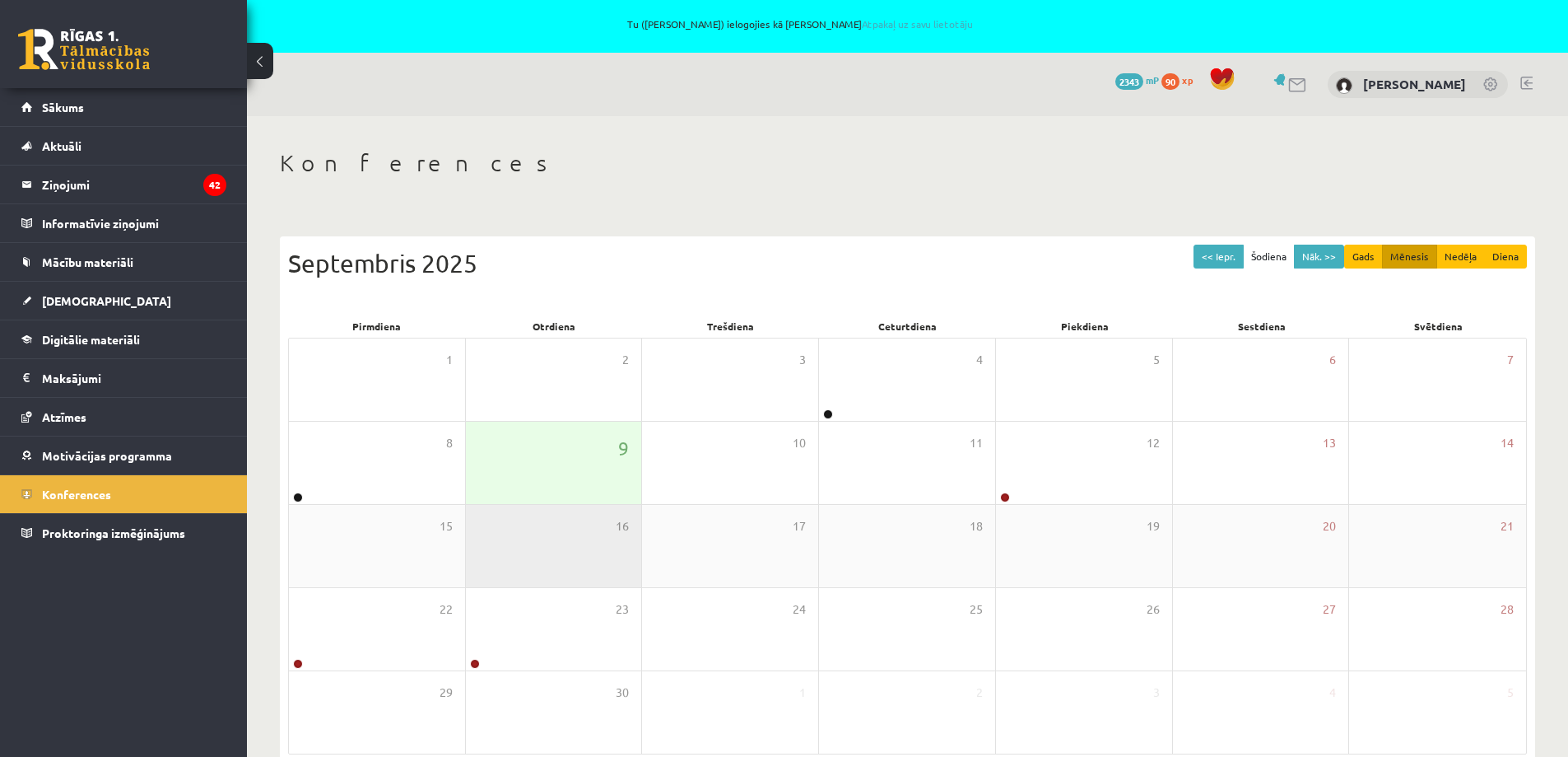
scroll to position [88, 0]
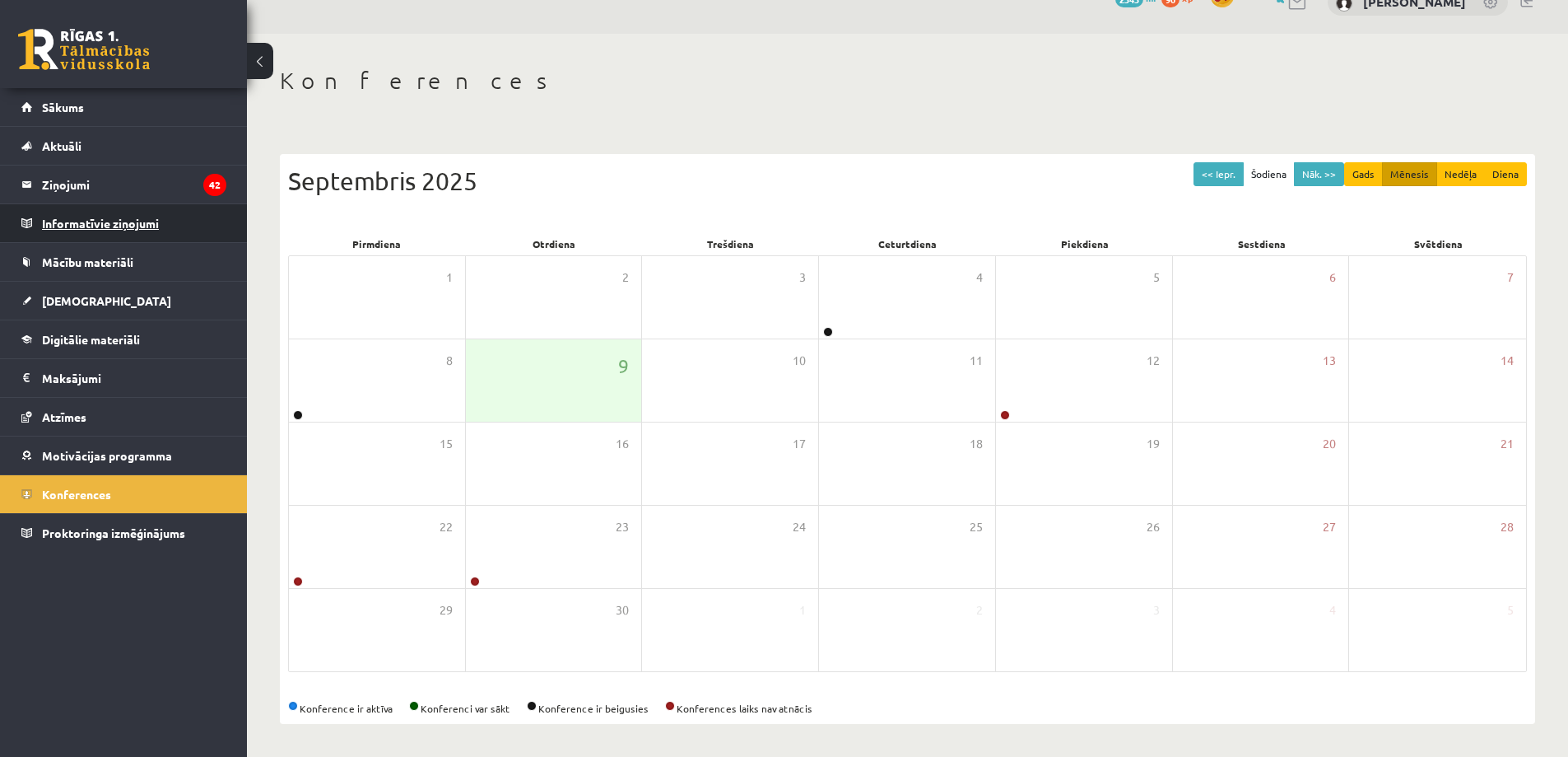
click at [84, 224] on legend "Informatīvie ziņojumi 0" at bounding box center [134, 223] width 184 height 38
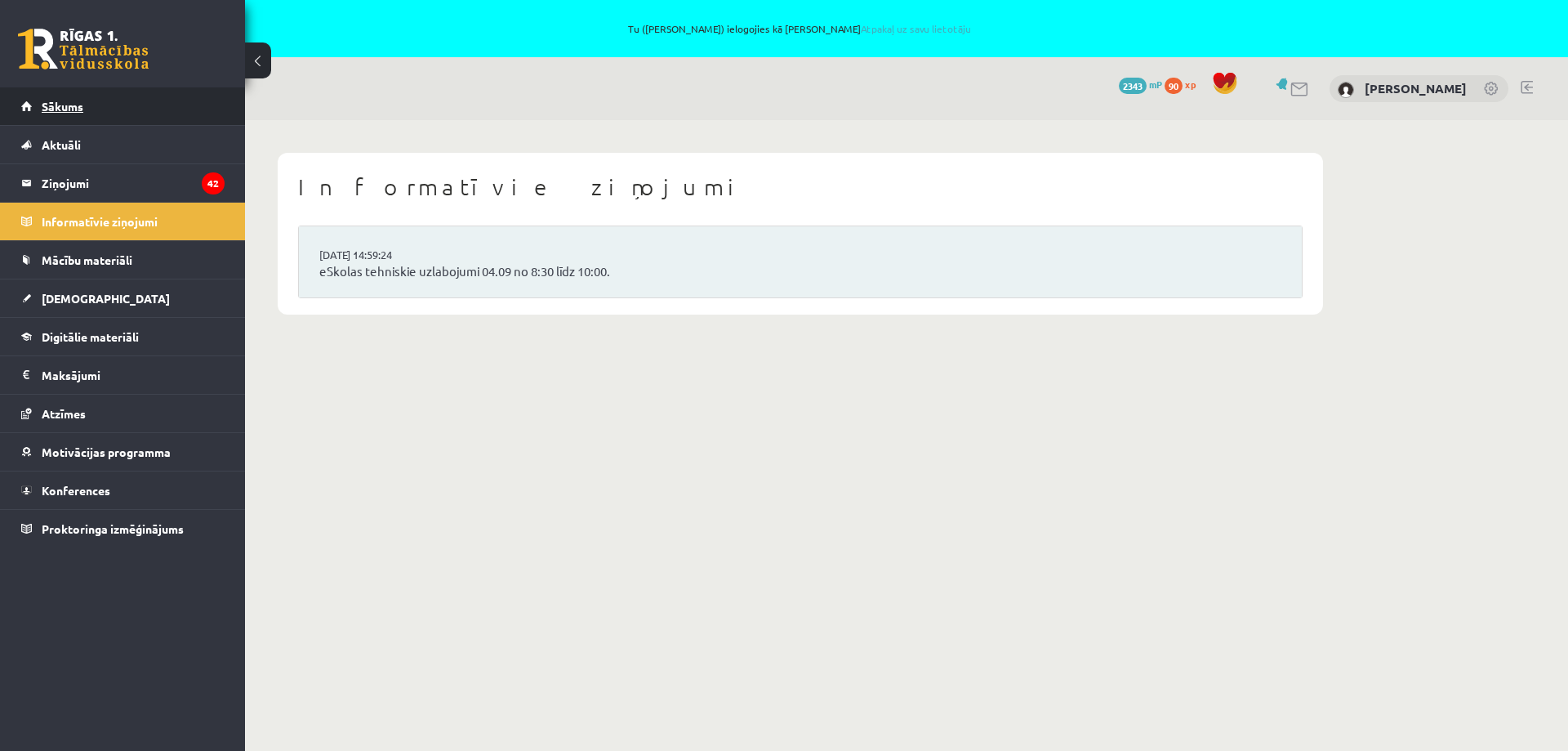
click at [58, 105] on span "Sākums" at bounding box center [63, 106] width 42 height 15
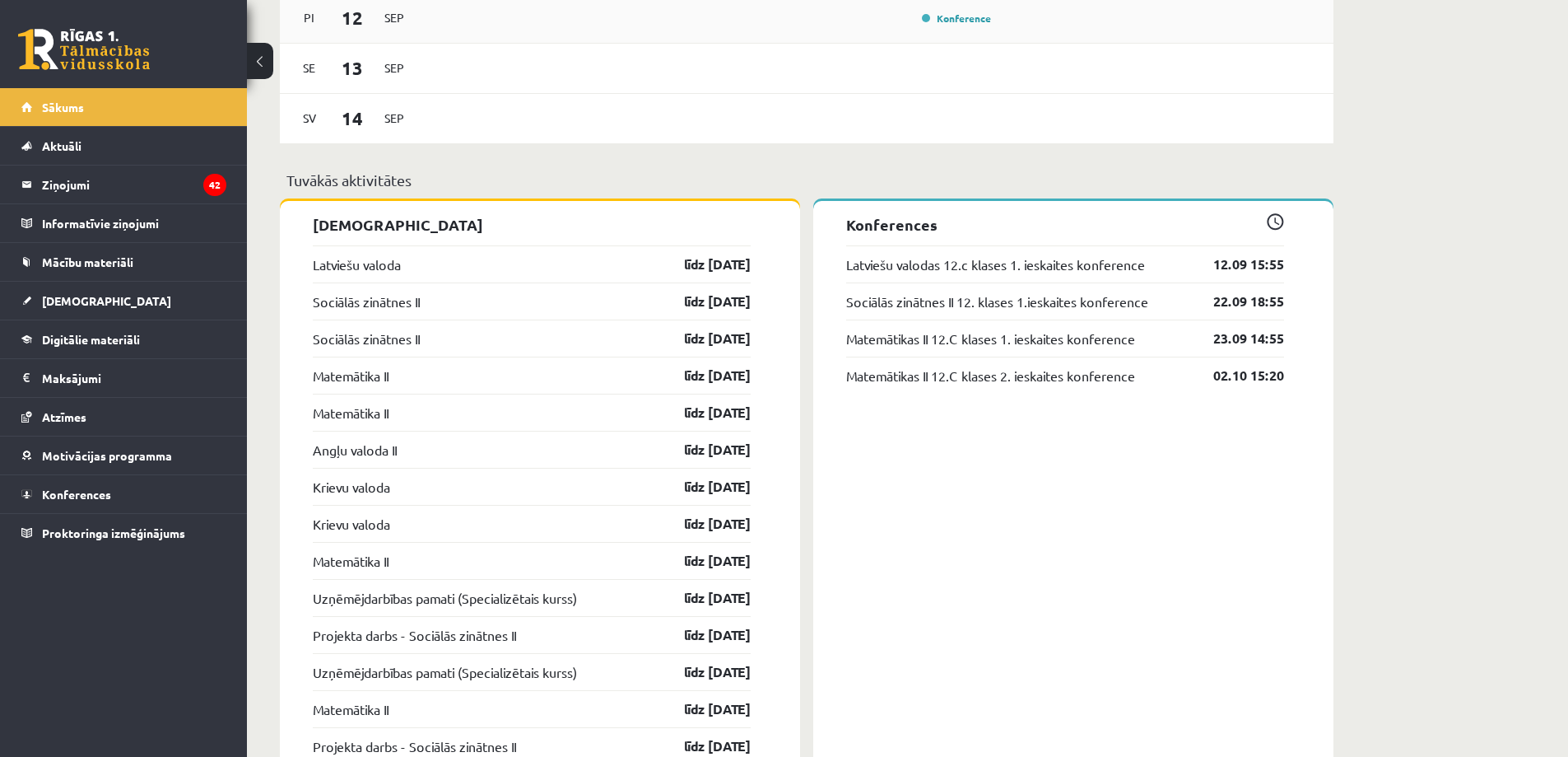
scroll to position [1235, 0]
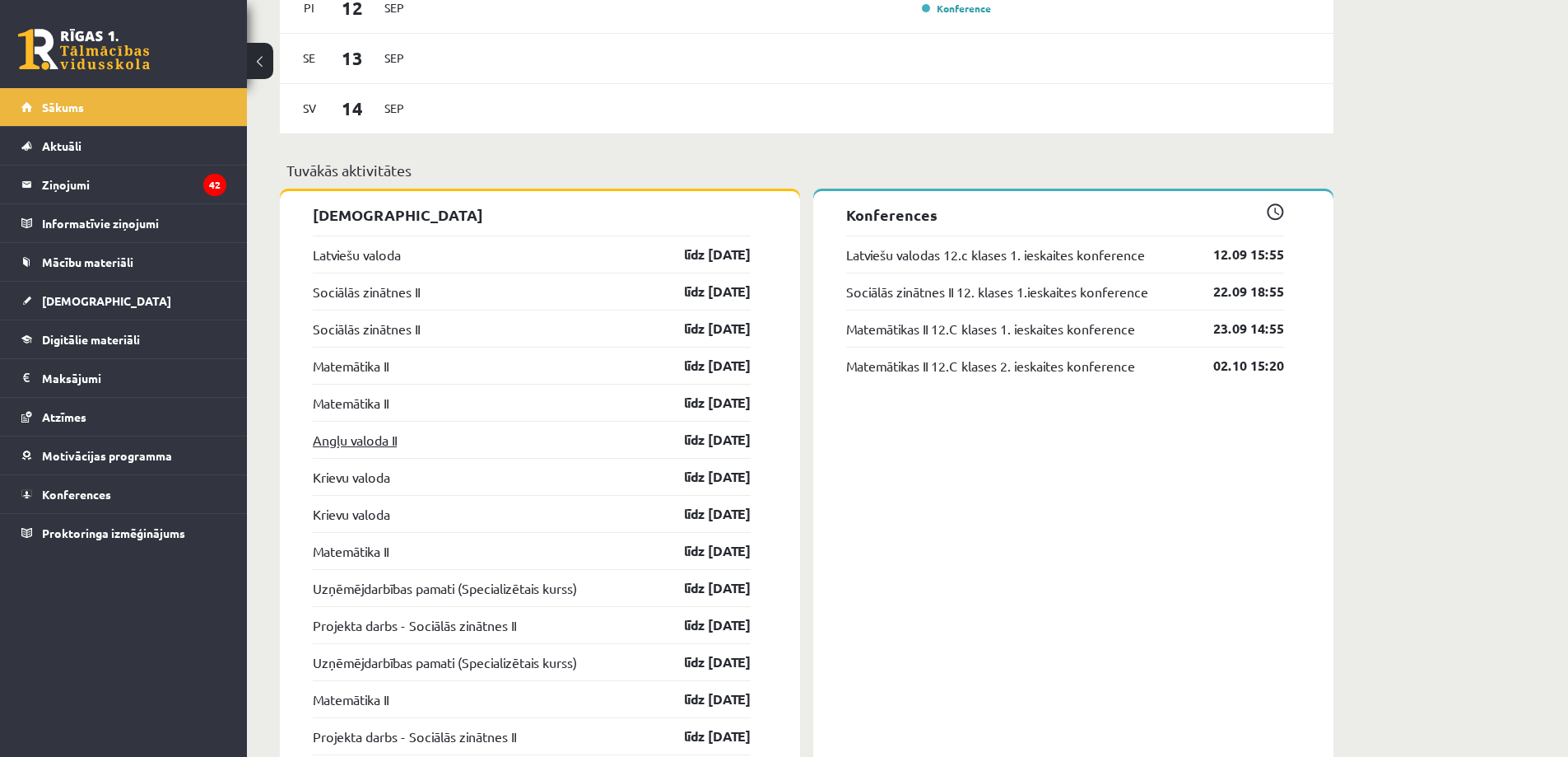
click at [362, 444] on link "Angļu valoda II" at bounding box center [355, 439] width 84 height 19
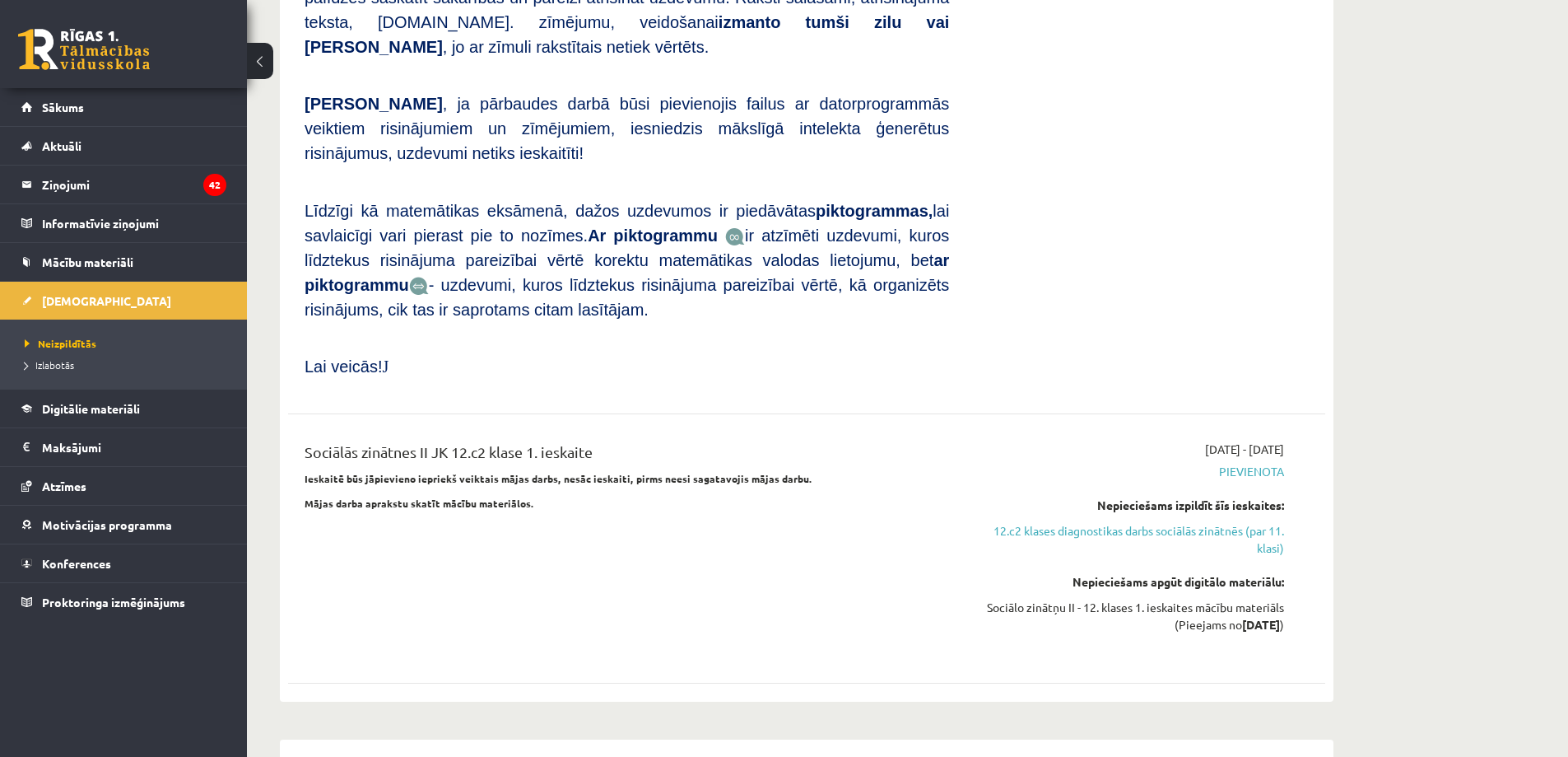
scroll to position [1564, 0]
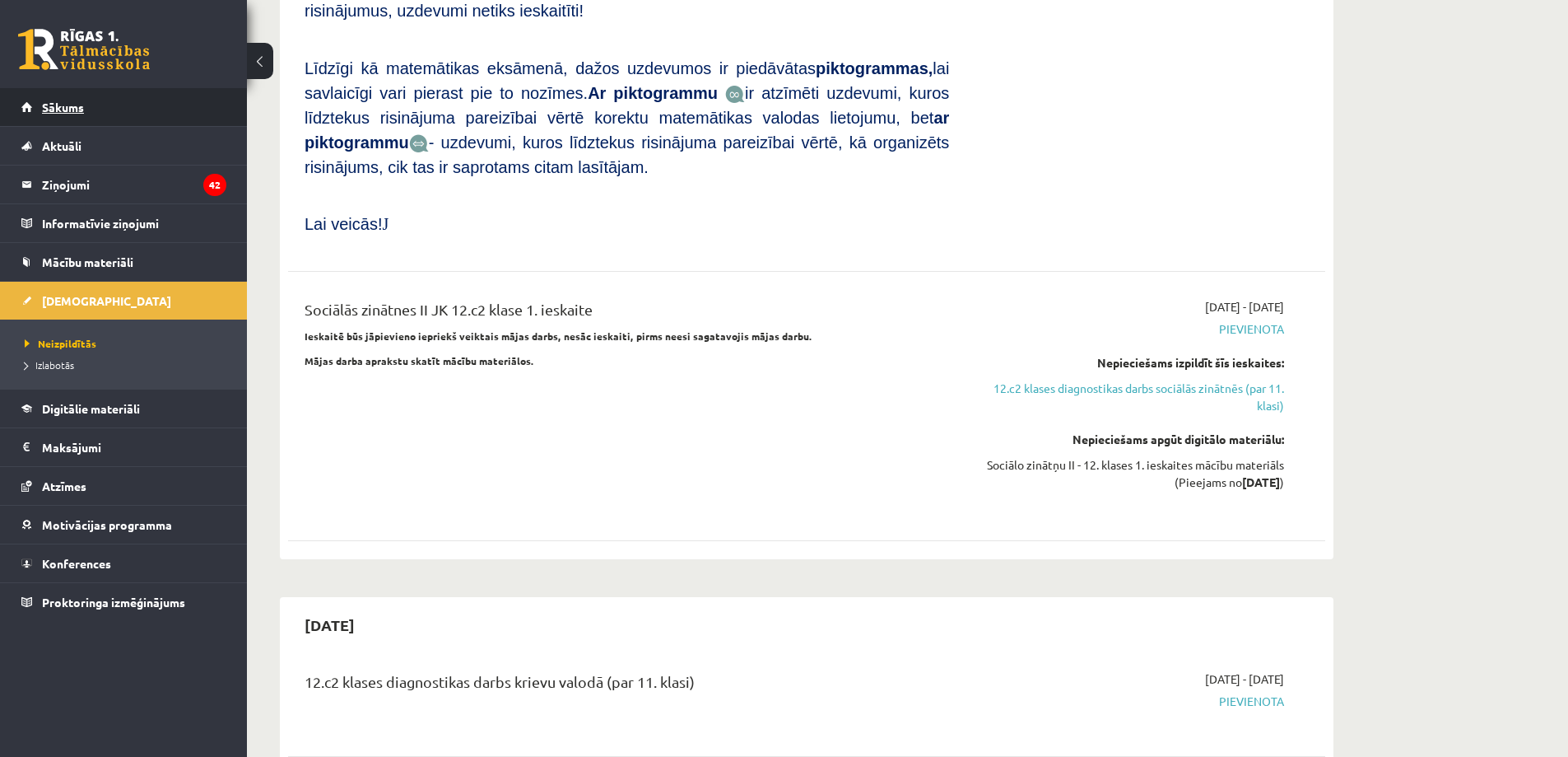
click at [60, 99] on link "Sākums" at bounding box center [124, 107] width 205 height 38
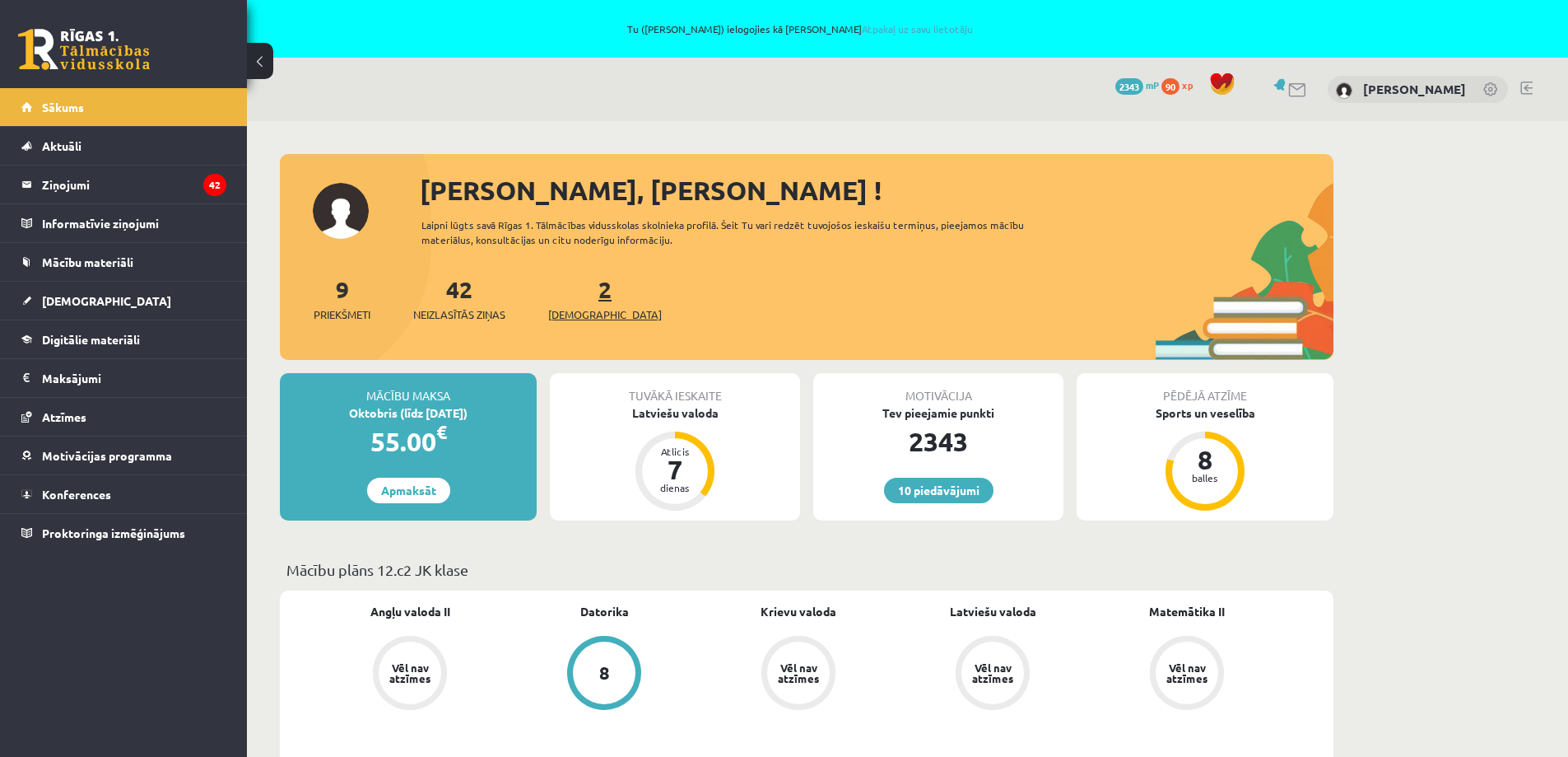
click at [582, 288] on link "2 Ieskaites" at bounding box center [604, 299] width 114 height 49
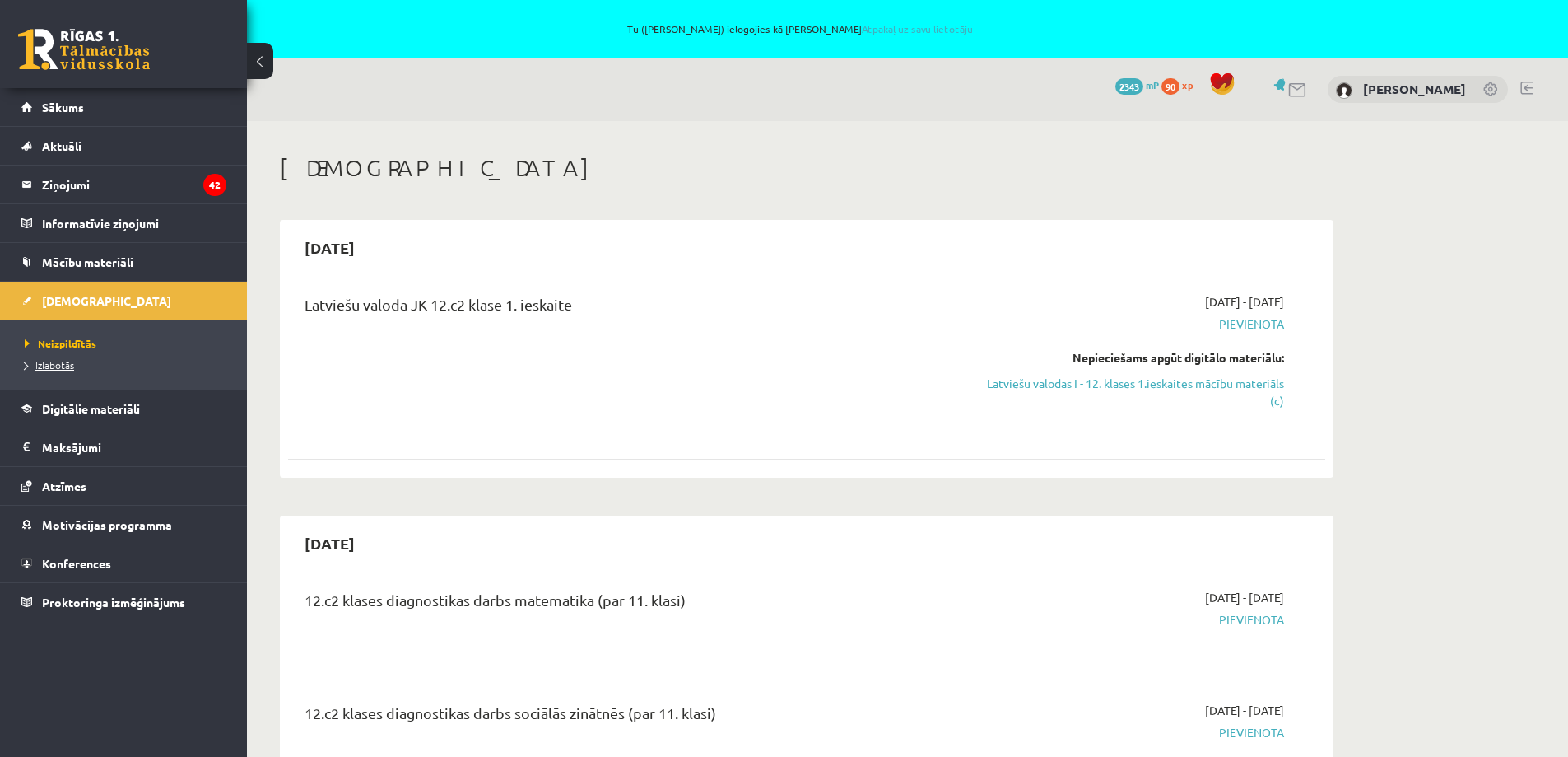
click at [51, 364] on span "Izlabotās" at bounding box center [49, 365] width 50 height 13
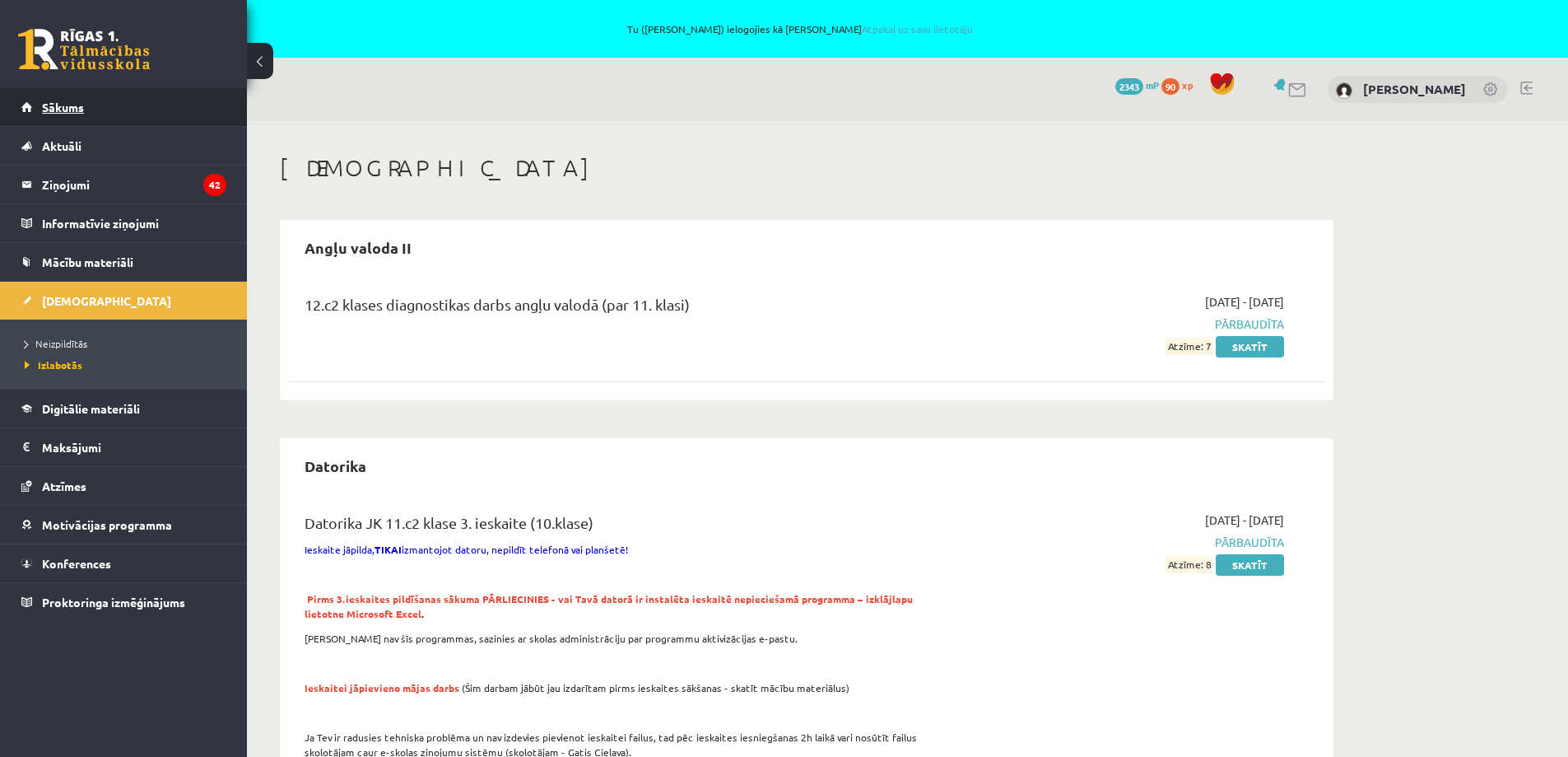
click at [57, 106] on span "Sākums" at bounding box center [63, 107] width 42 height 15
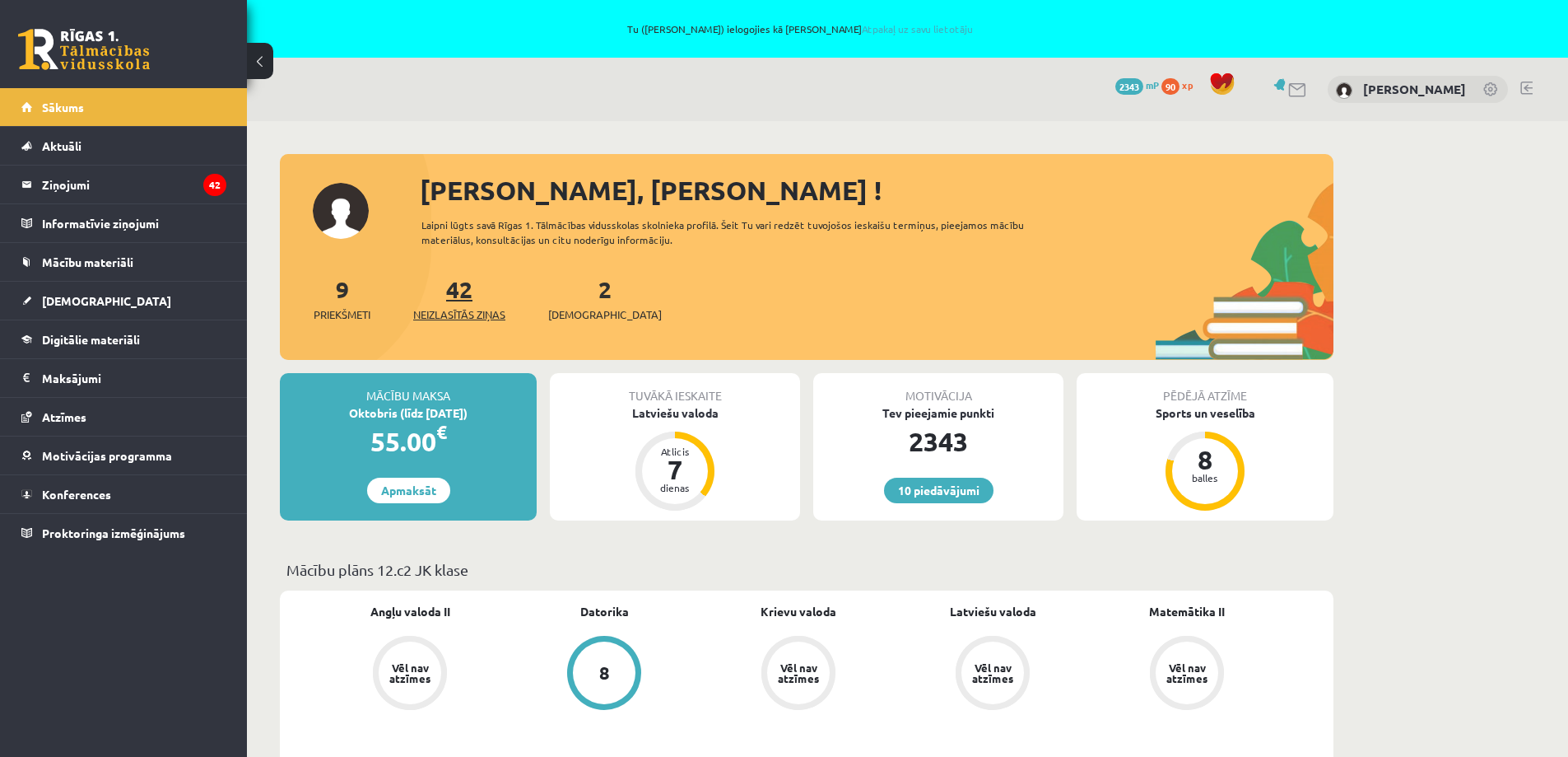
click at [463, 286] on link "42 Neizlasītās ziņas" at bounding box center [459, 299] width 92 height 49
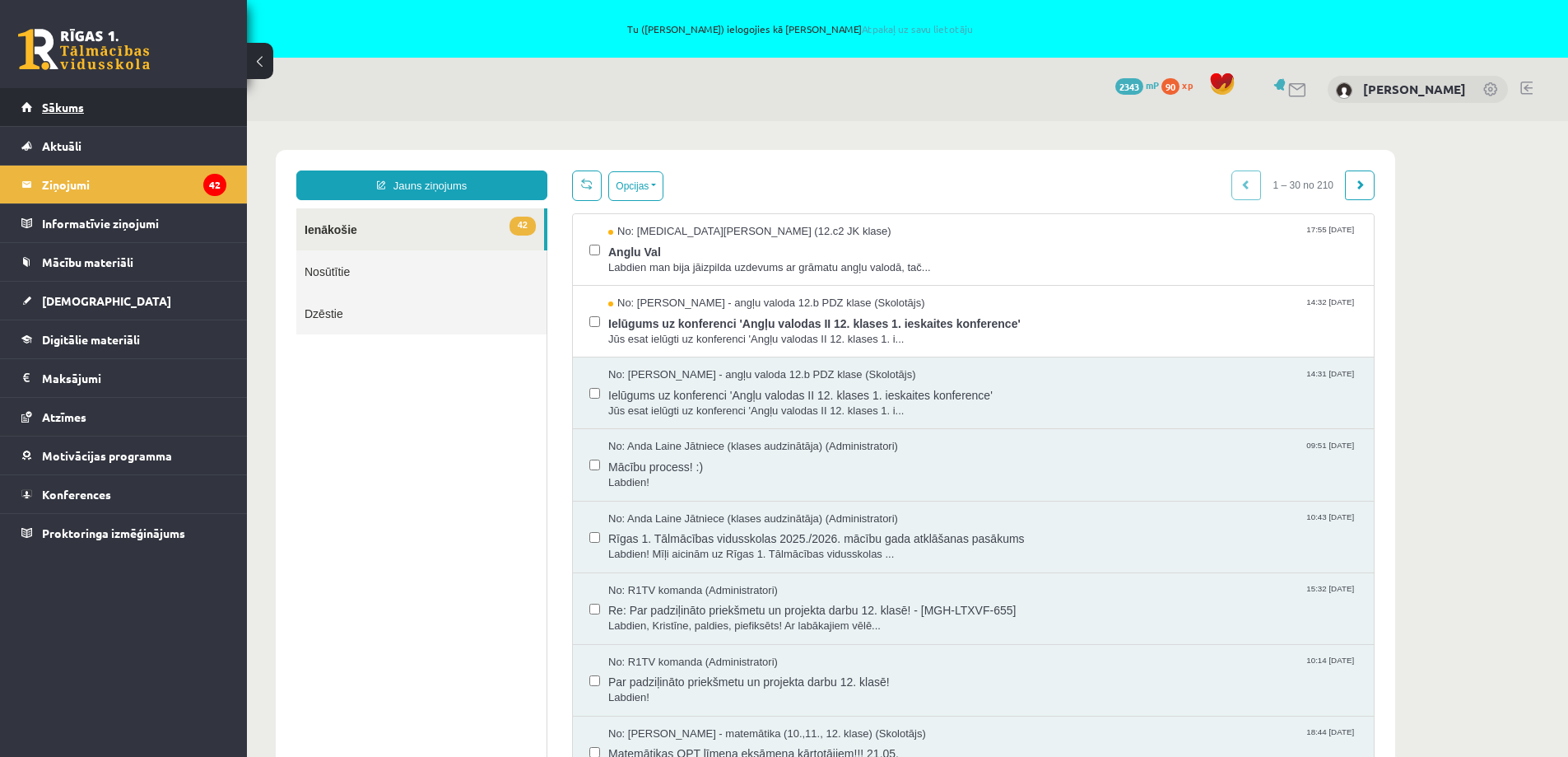
click at [81, 104] on span "Sākums" at bounding box center [63, 107] width 42 height 15
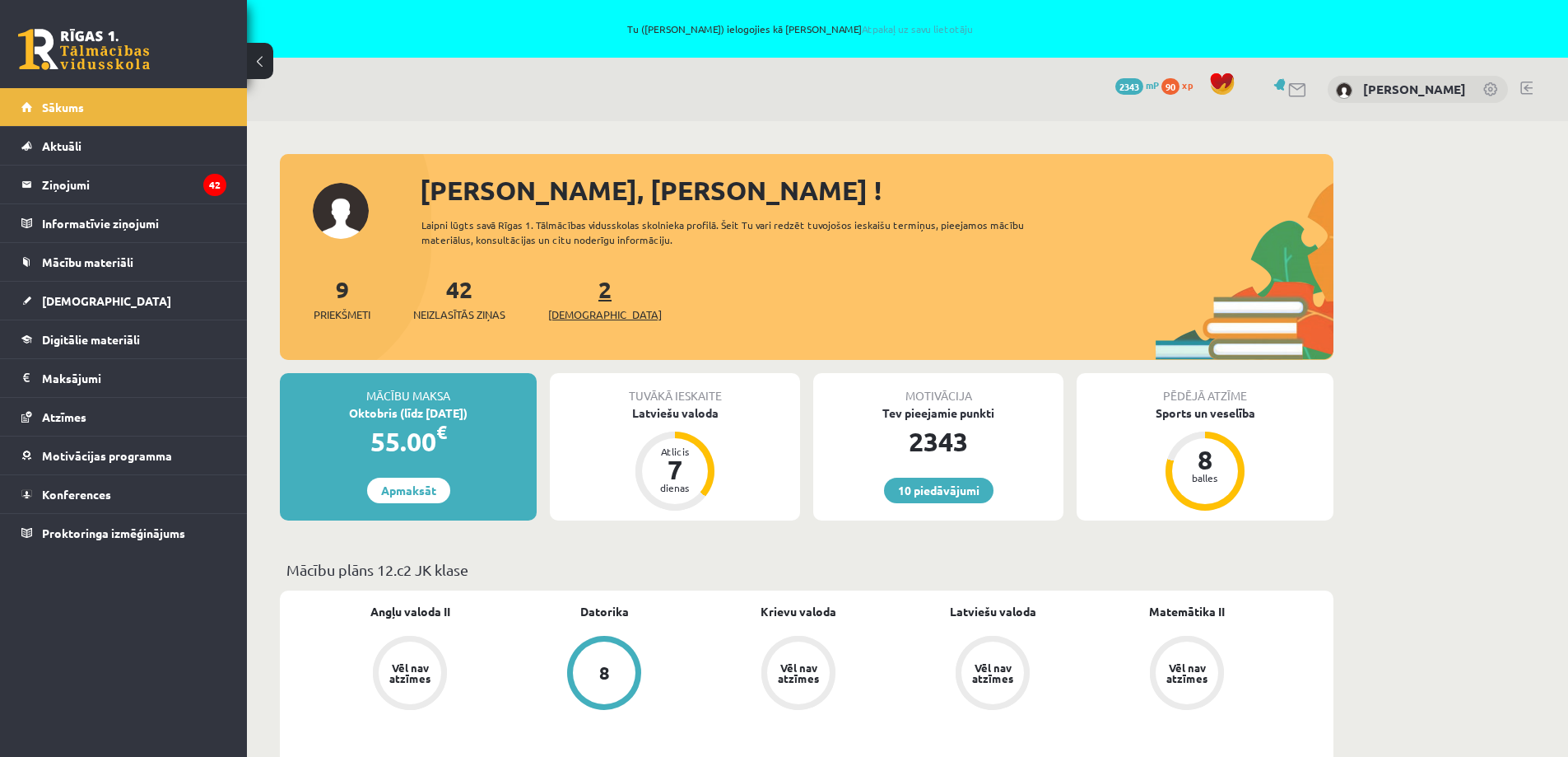
click at [576, 294] on link "2 Ieskaites" at bounding box center [604, 299] width 114 height 49
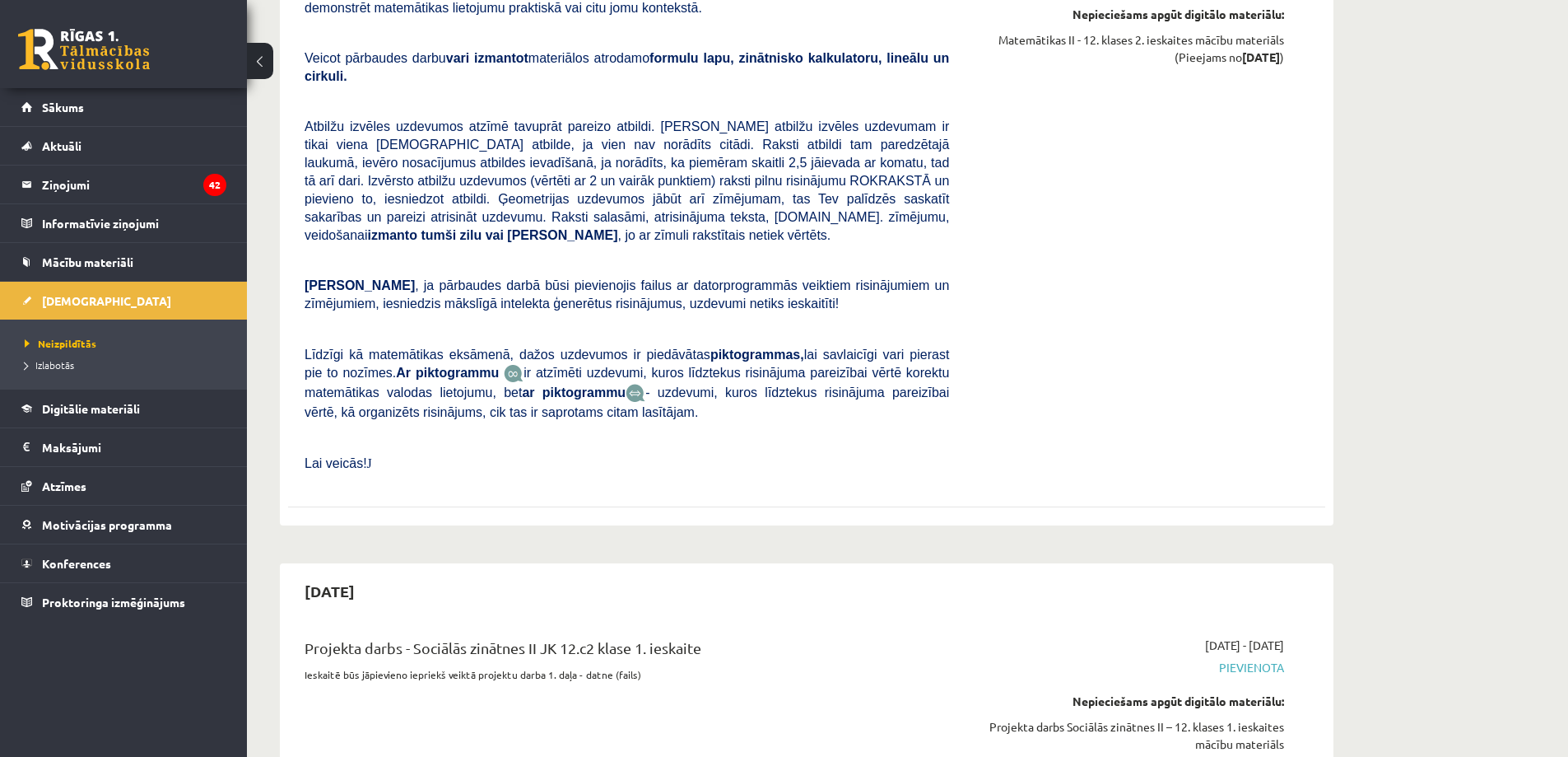
scroll to position [2799, 0]
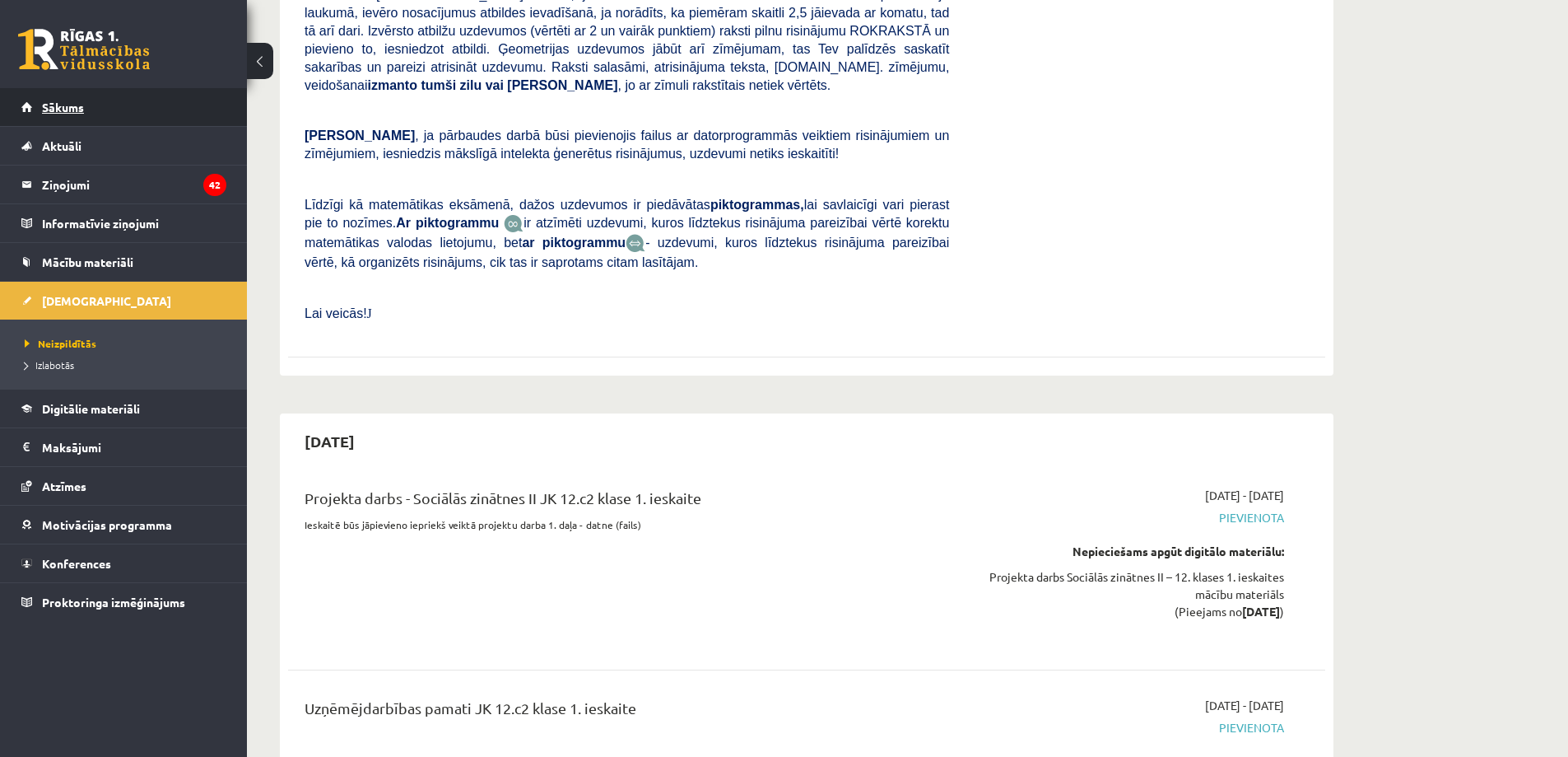
click at [42, 102] on span "Sākums" at bounding box center [63, 107] width 42 height 15
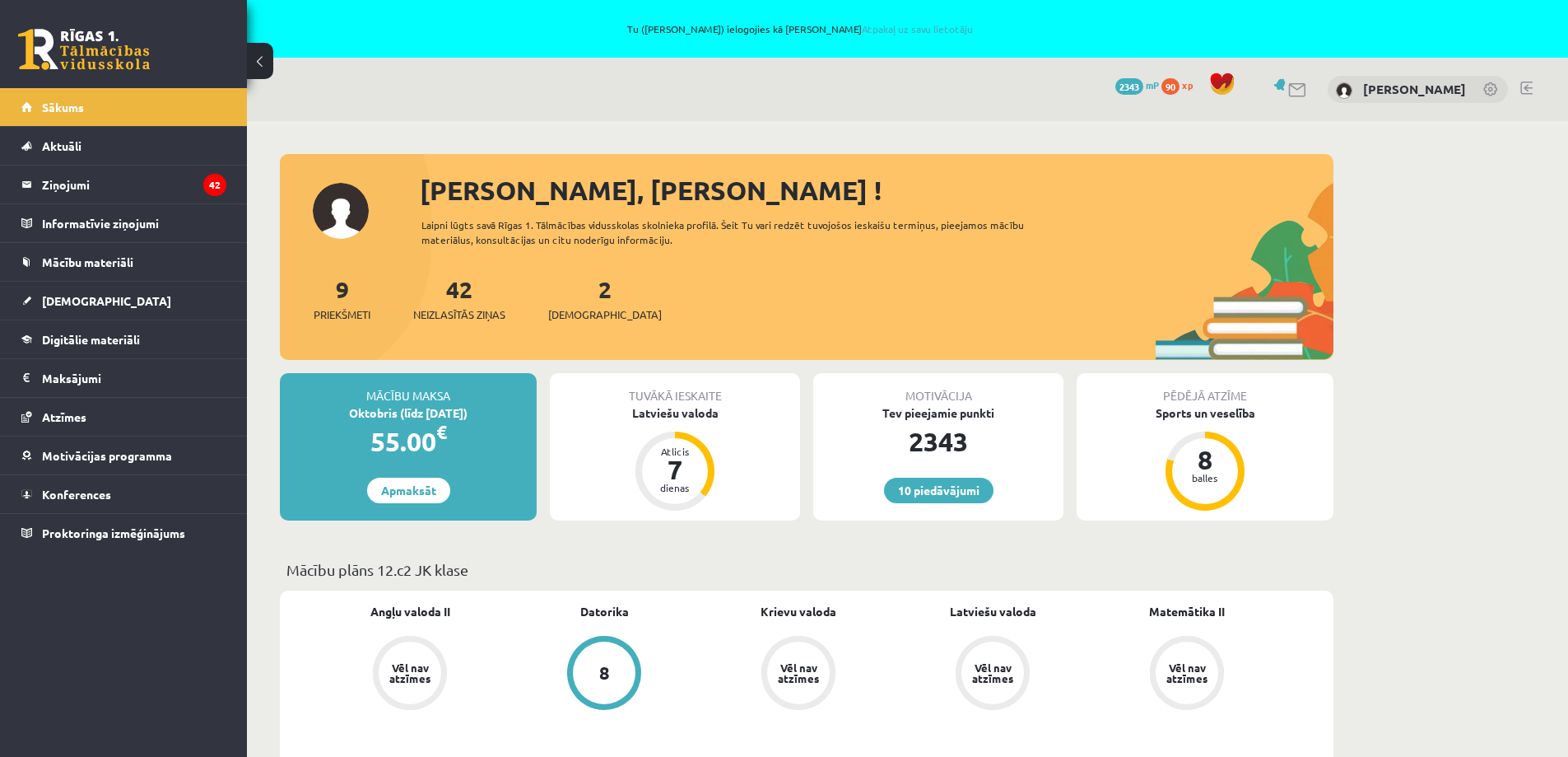
click at [1509, 84] on div "10 Dāvanas 2343 mP 90 xp [PERSON_NAME]" at bounding box center [907, 89] width 1321 height 63
click at [1532, 90] on link at bounding box center [1526, 88] width 13 height 13
